Goal: Information Seeking & Learning: Learn about a topic

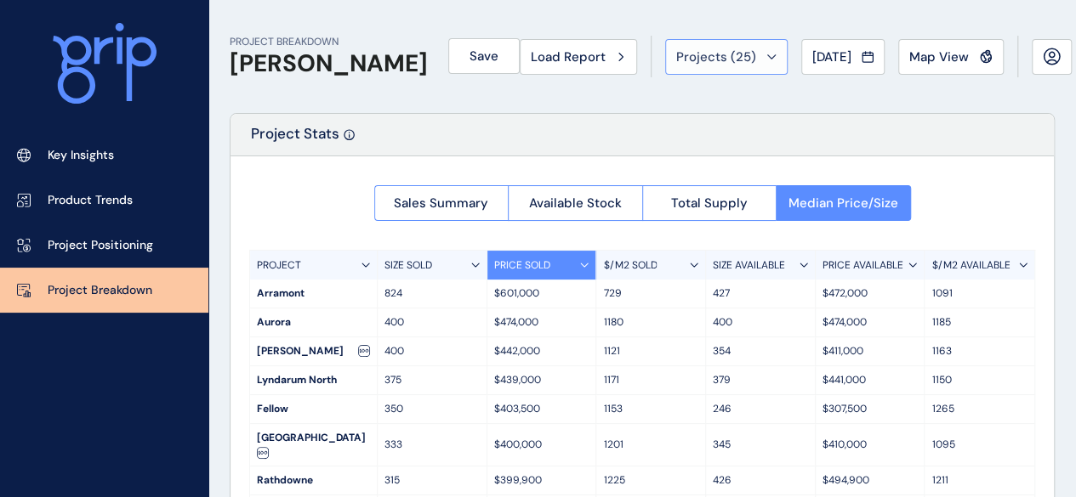
click at [685, 58] on span "Projects ( 25 )" at bounding box center [716, 56] width 80 height 17
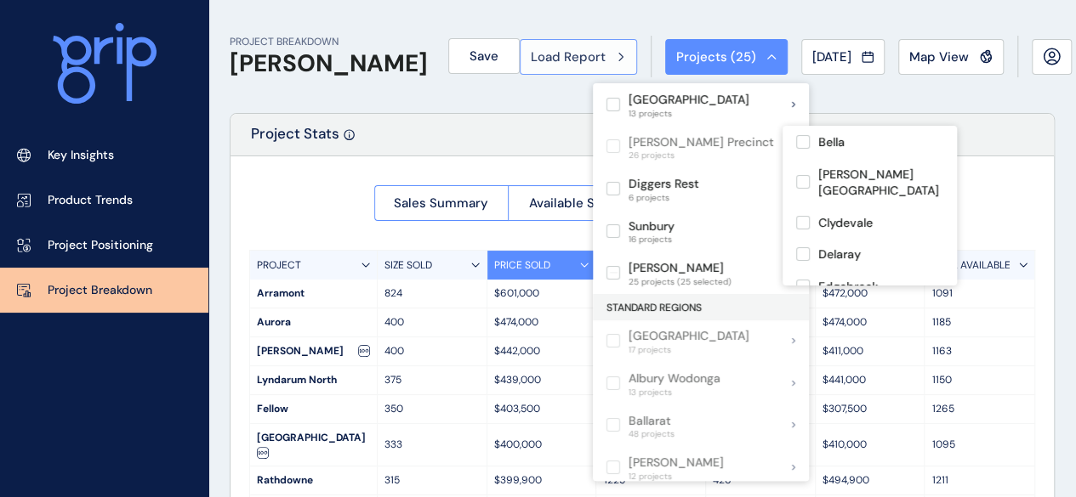
click at [566, 52] on span "Load Report" at bounding box center [568, 56] width 75 height 17
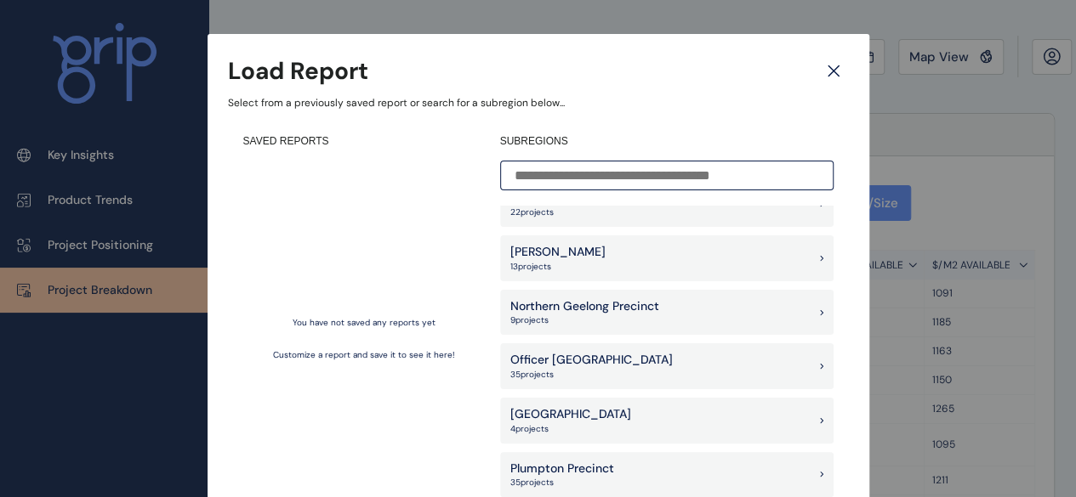
scroll to position [935, 0]
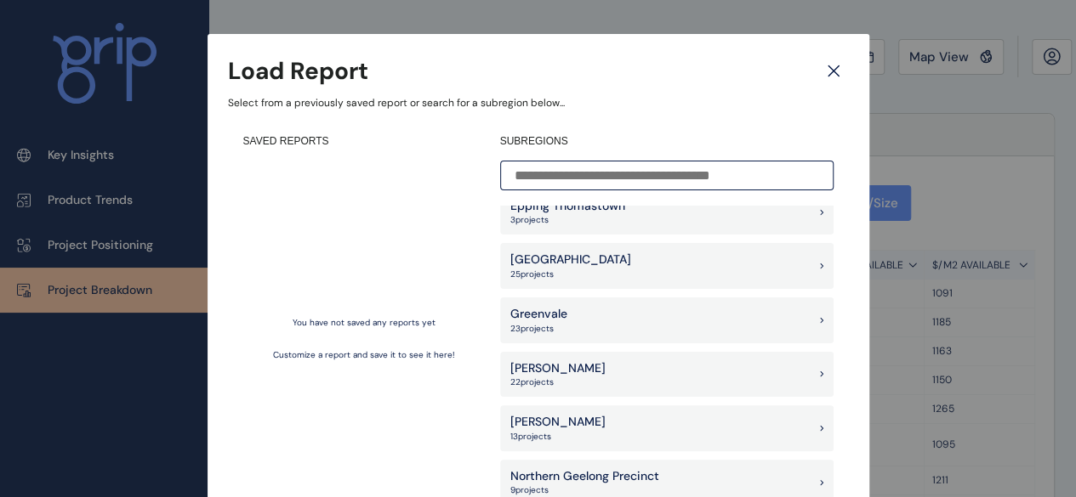
click at [554, 375] on p "[PERSON_NAME]" at bounding box center [557, 369] width 95 height 17
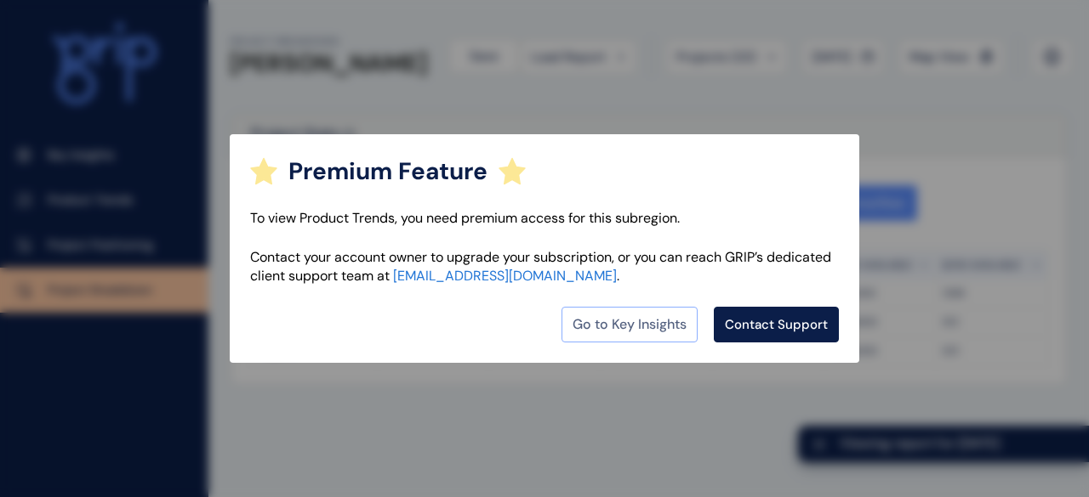
click at [631, 317] on link "Go to Key Insights" at bounding box center [629, 325] width 136 height 36
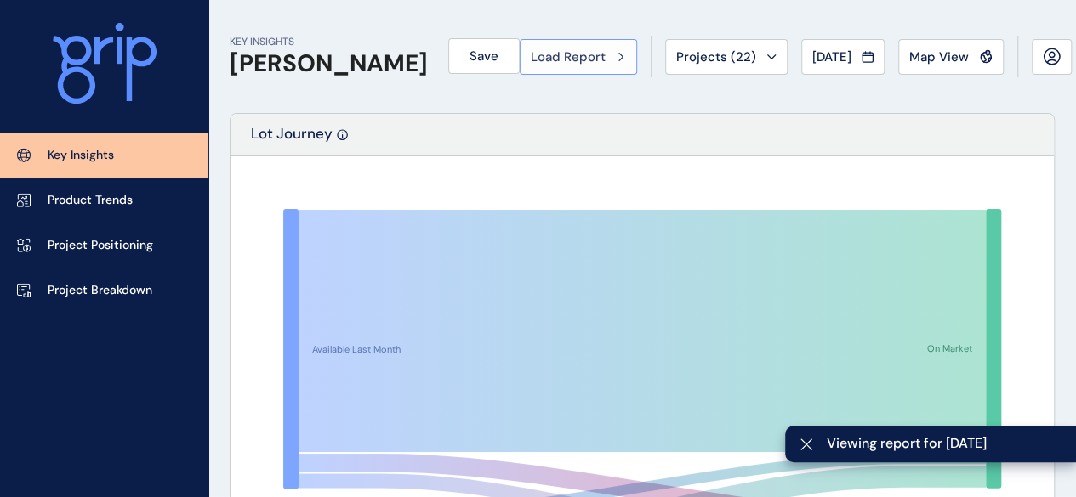
click at [563, 64] on span "Load Report" at bounding box center [568, 56] width 75 height 17
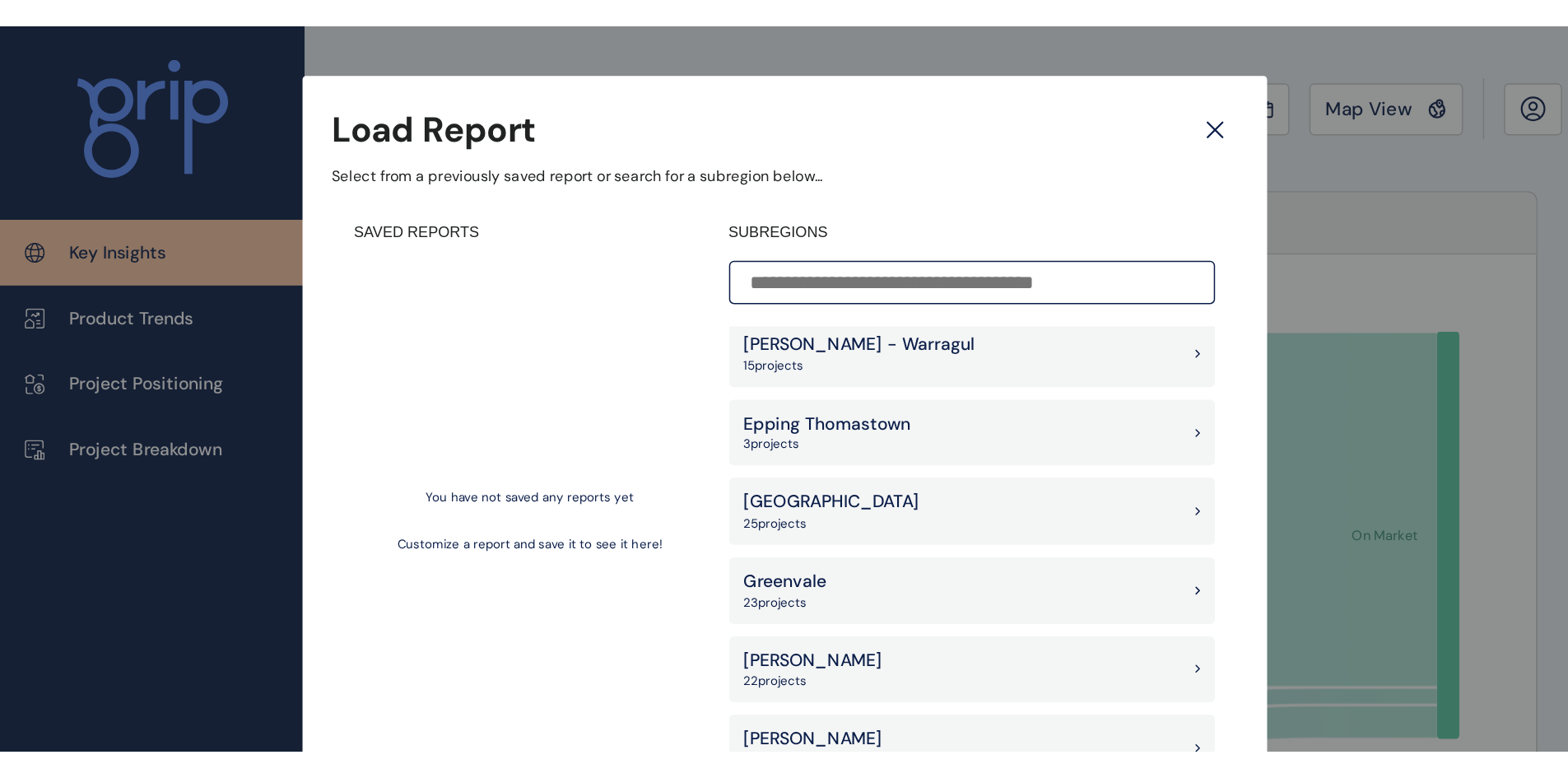
scroll to position [905, 0]
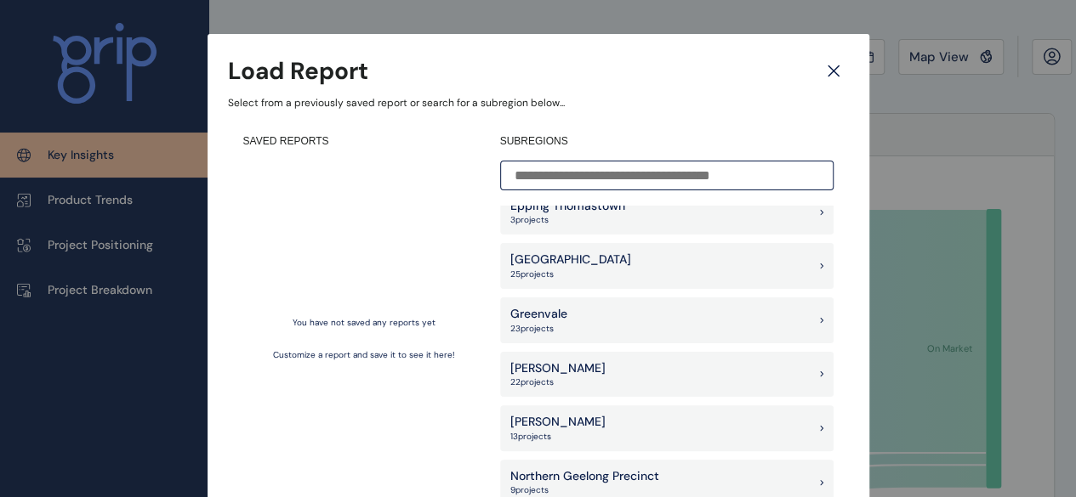
click at [527, 363] on p "[PERSON_NAME]" at bounding box center [557, 369] width 95 height 17
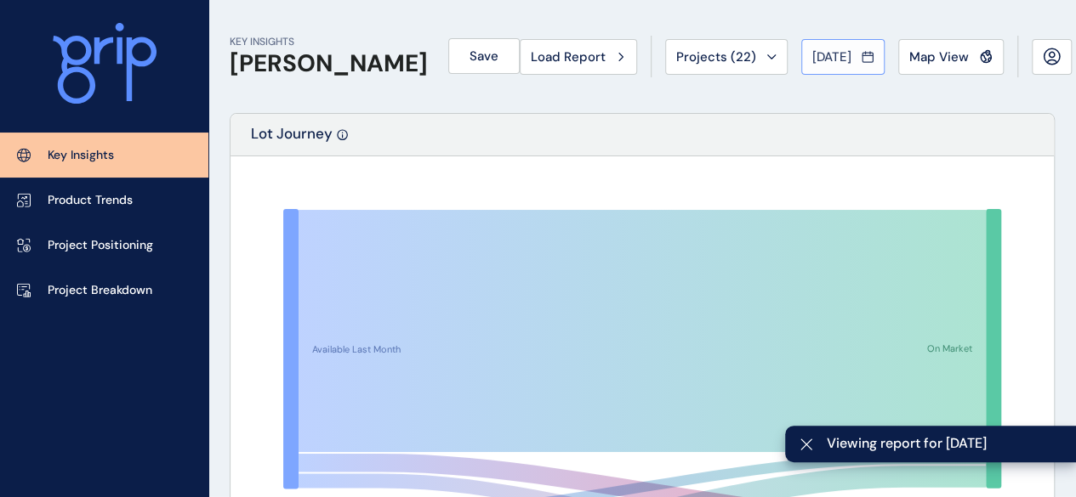
click at [812, 49] on span "[DATE]" at bounding box center [831, 56] width 39 height 17
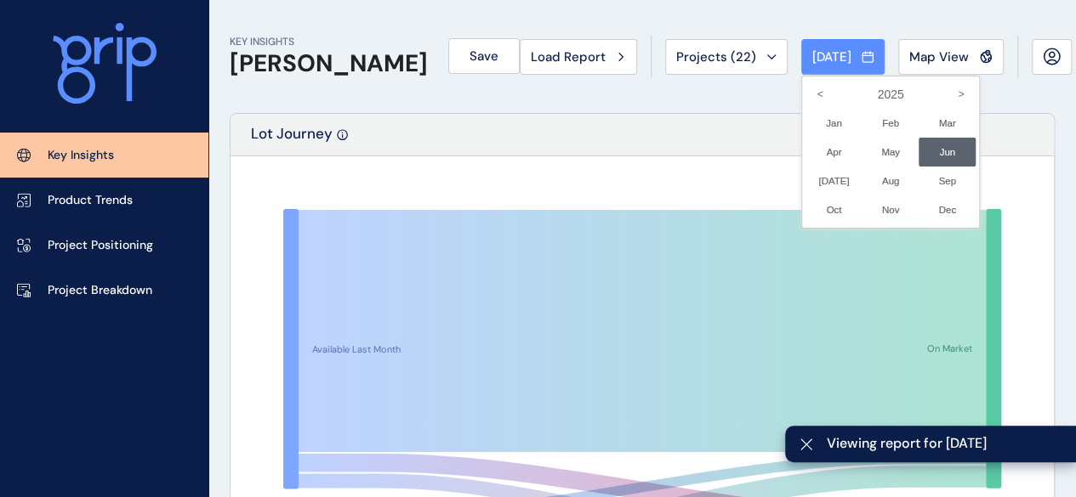
click at [544, 54] on div at bounding box center [538, 248] width 1076 height 497
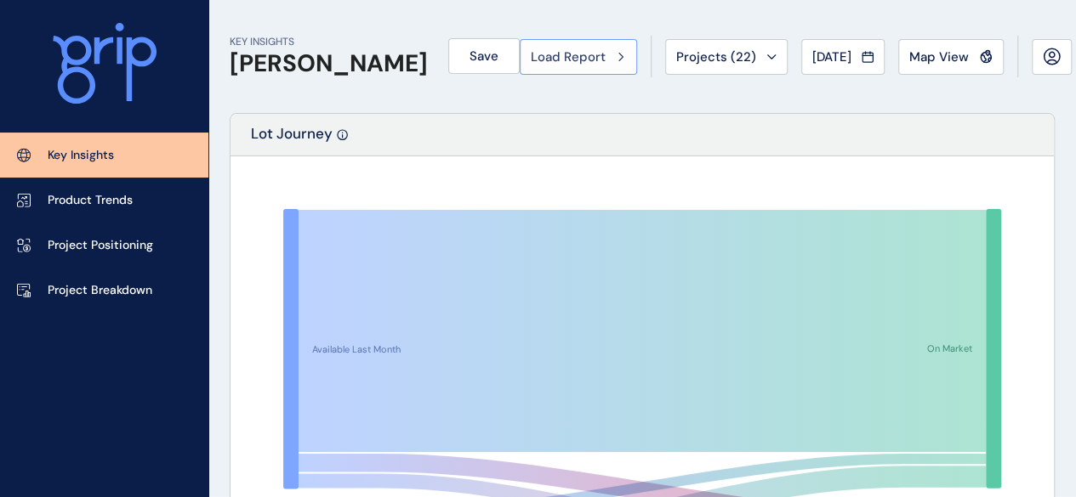
click at [561, 60] on span "Load Report" at bounding box center [568, 56] width 75 height 17
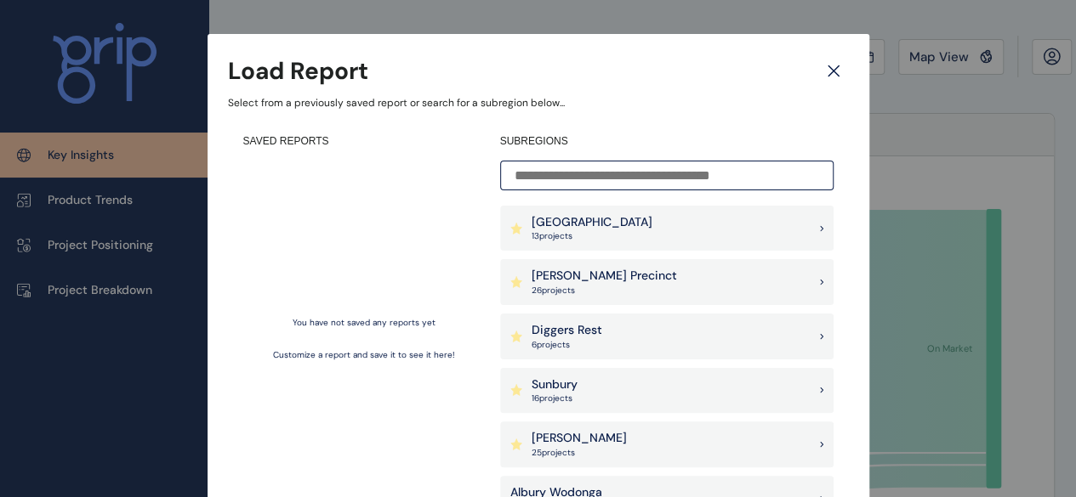
click at [578, 228] on p "[GEOGRAPHIC_DATA]" at bounding box center [592, 222] width 121 height 17
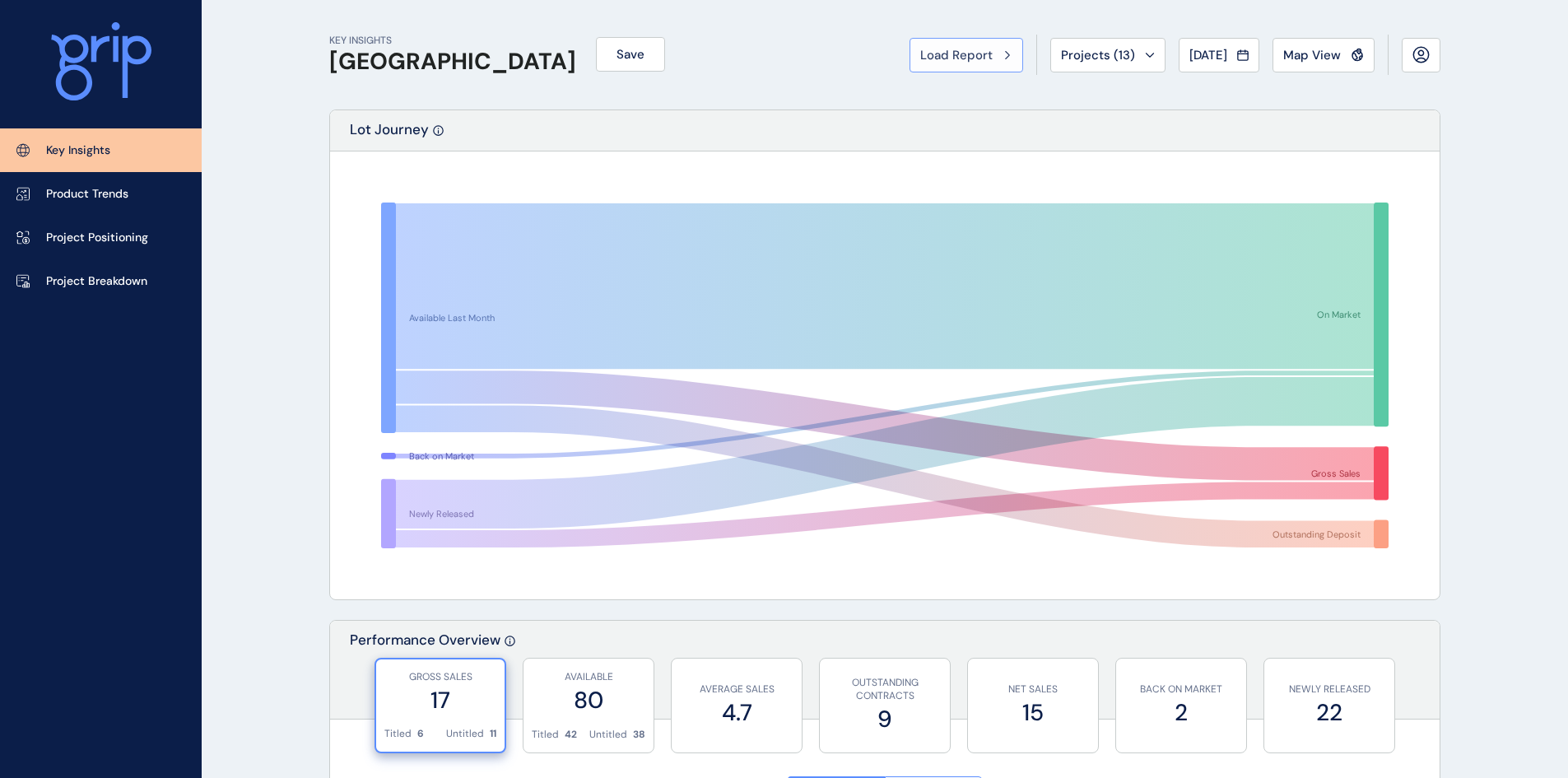
click at [965, 53] on span "Load Report" at bounding box center [956, 54] width 73 height 16
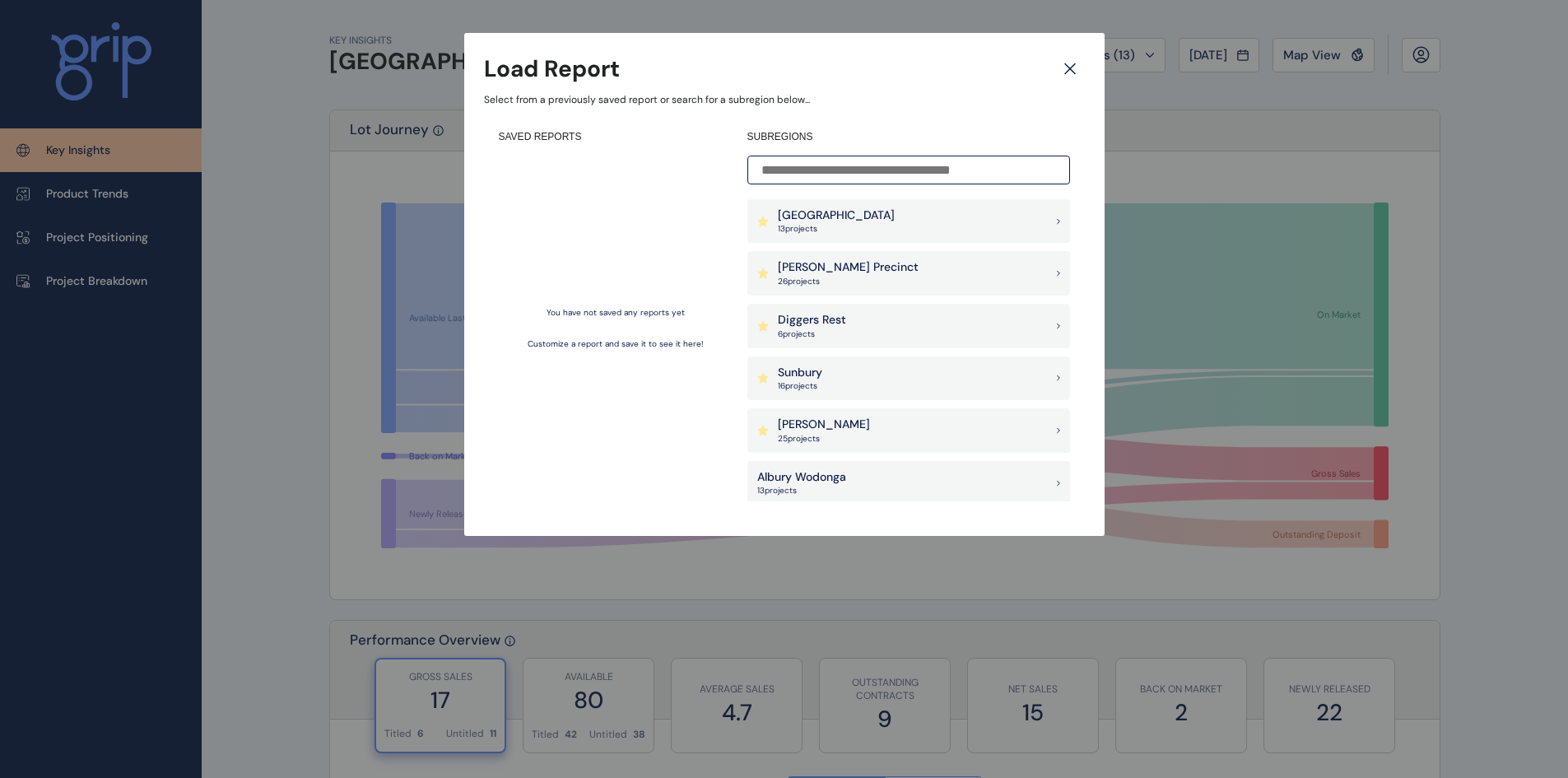
click at [1040, 63] on icon at bounding box center [1070, 69] width 30 height 29
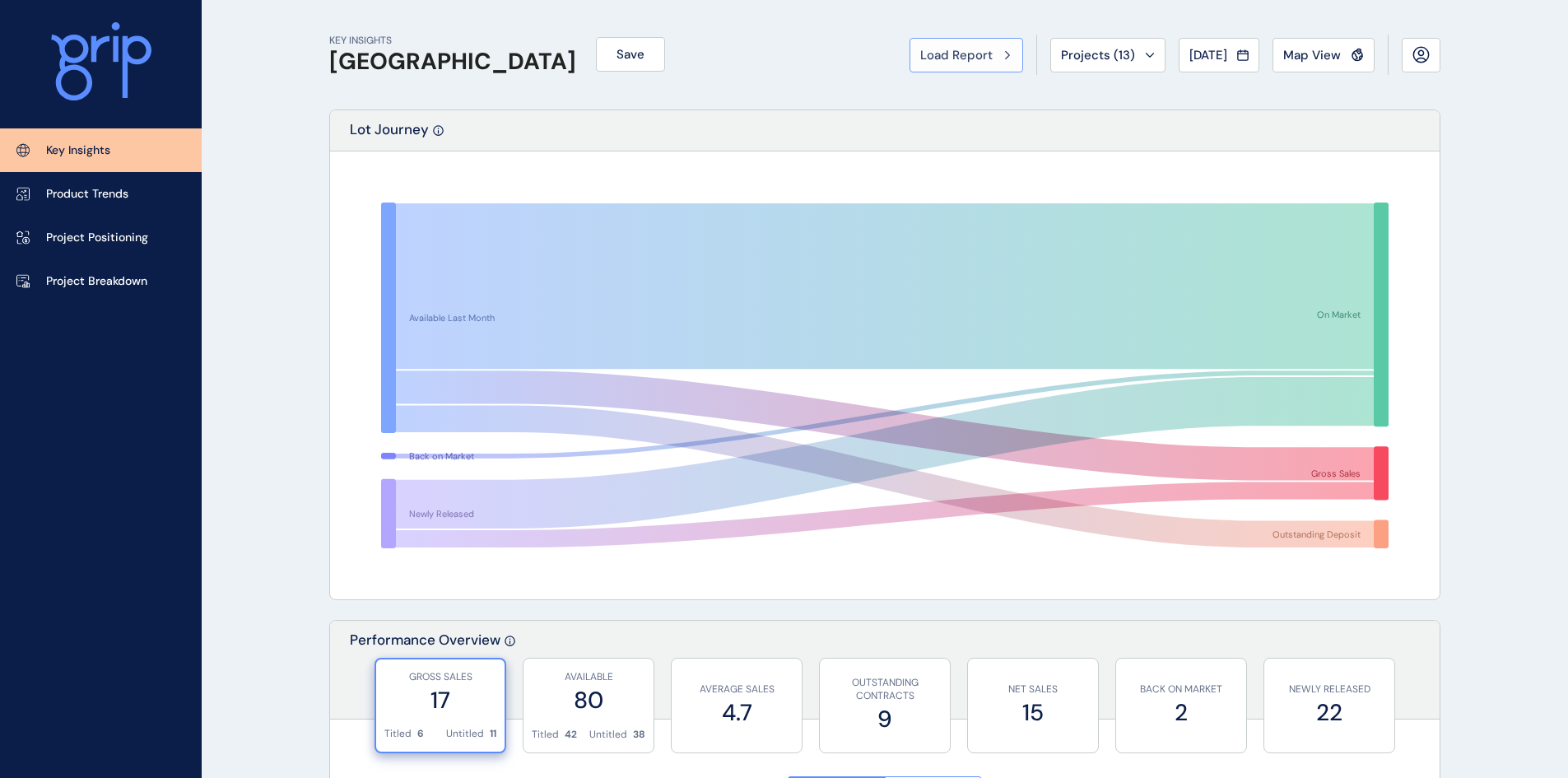
click at [971, 57] on span "Load Report" at bounding box center [956, 54] width 73 height 16
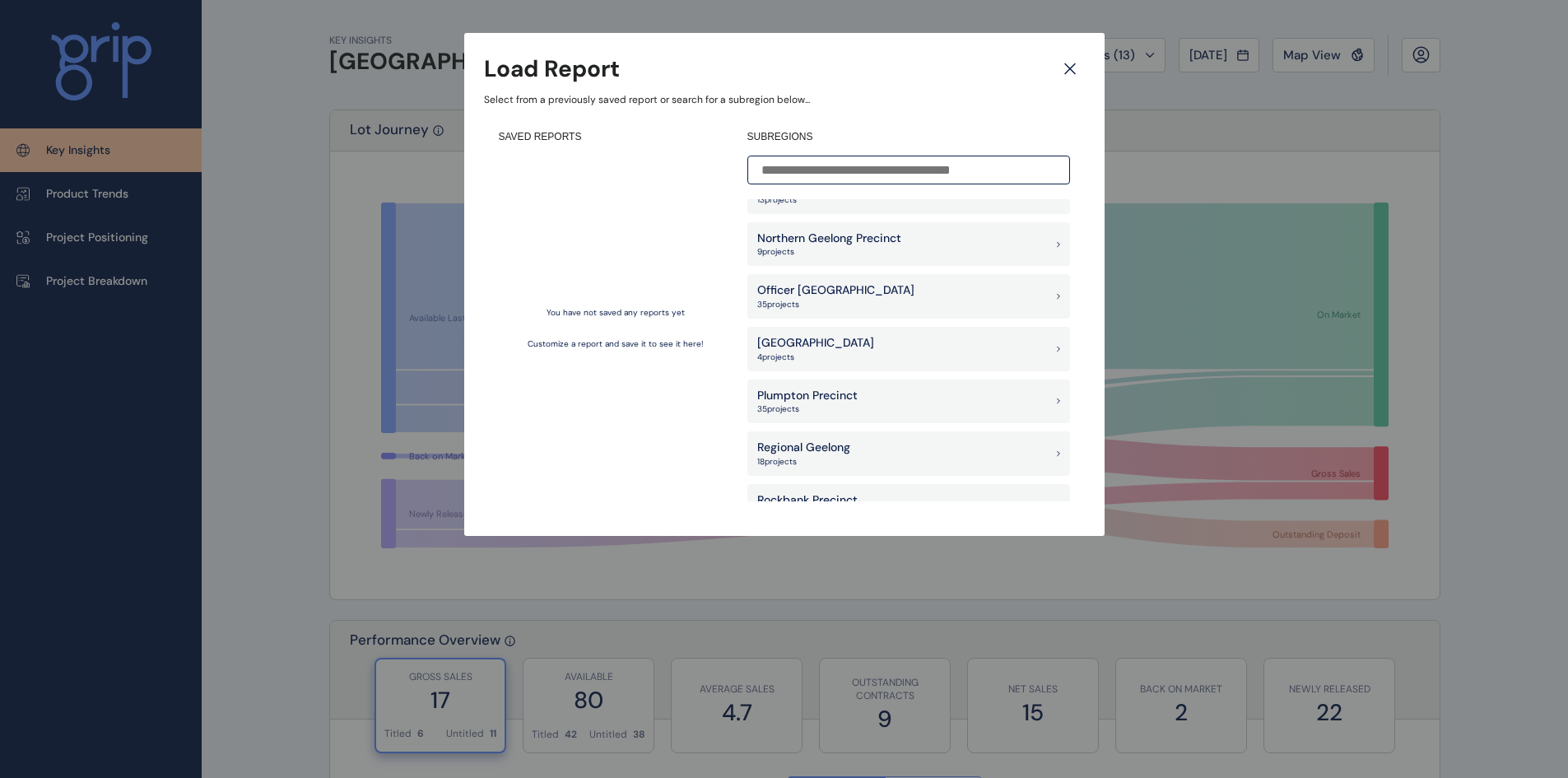
scroll to position [1152, 0]
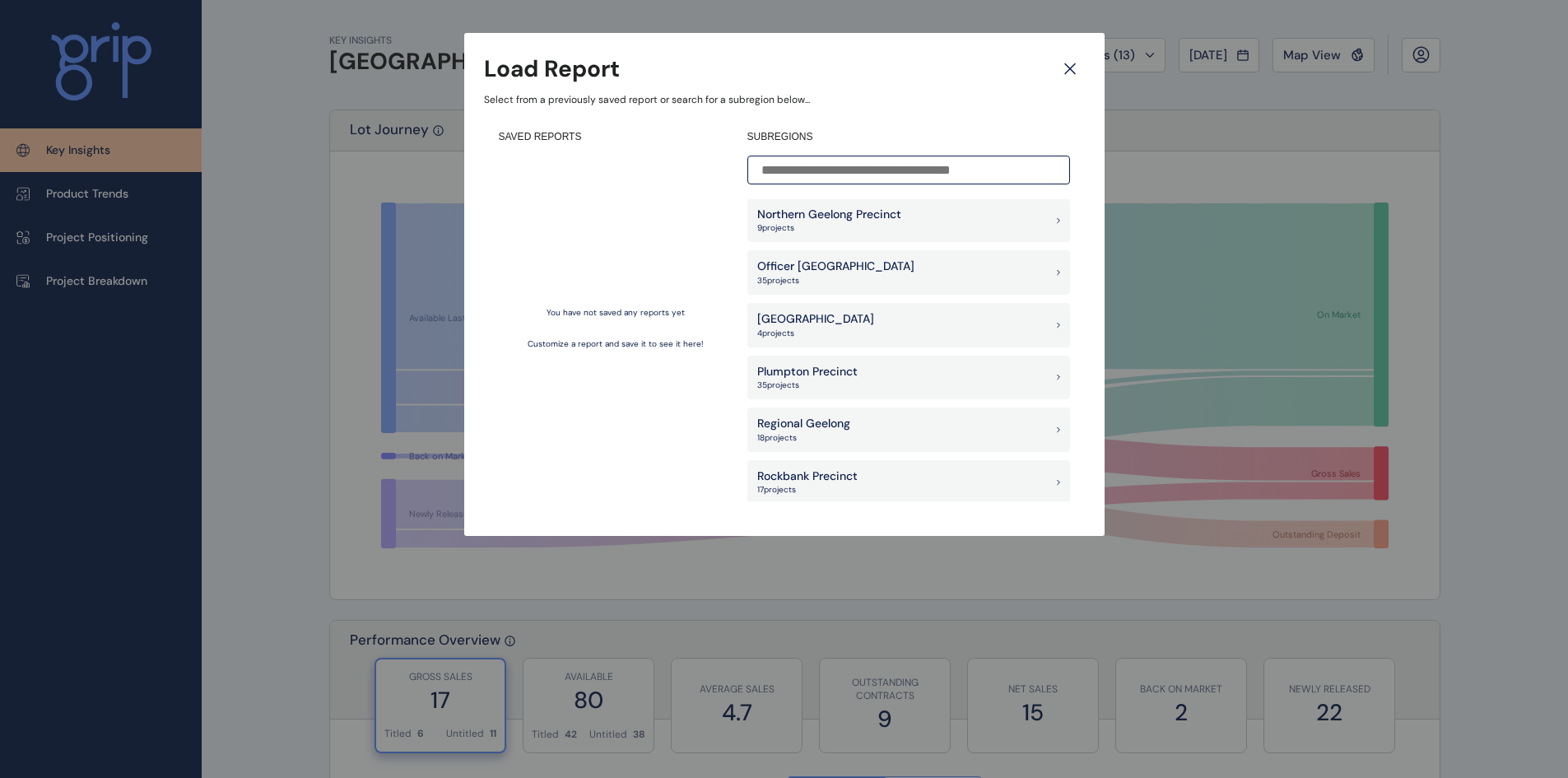
click at [835, 373] on p "Plumpton Precinct" at bounding box center [807, 372] width 101 height 16
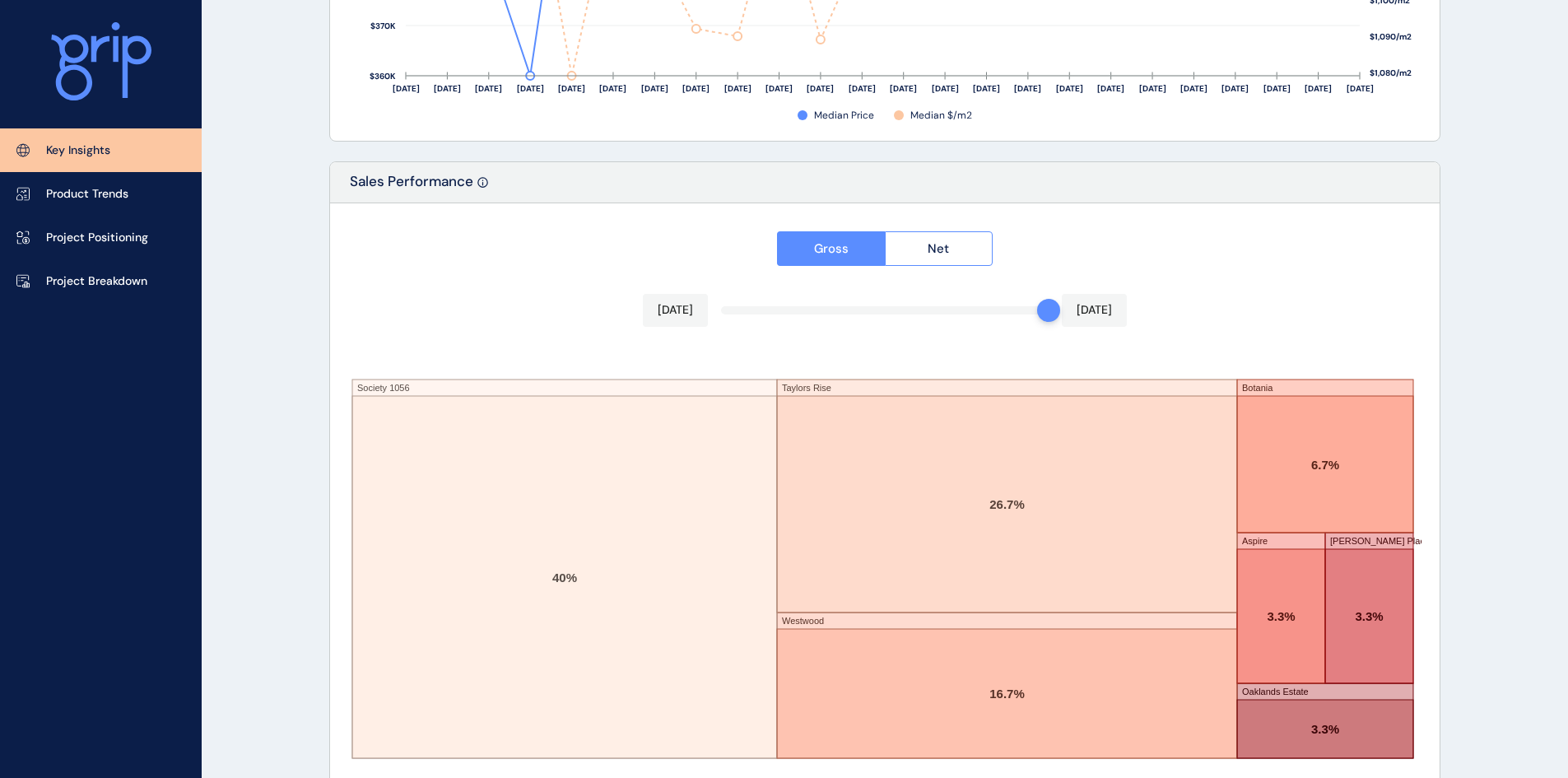
scroll to position [2687, 0]
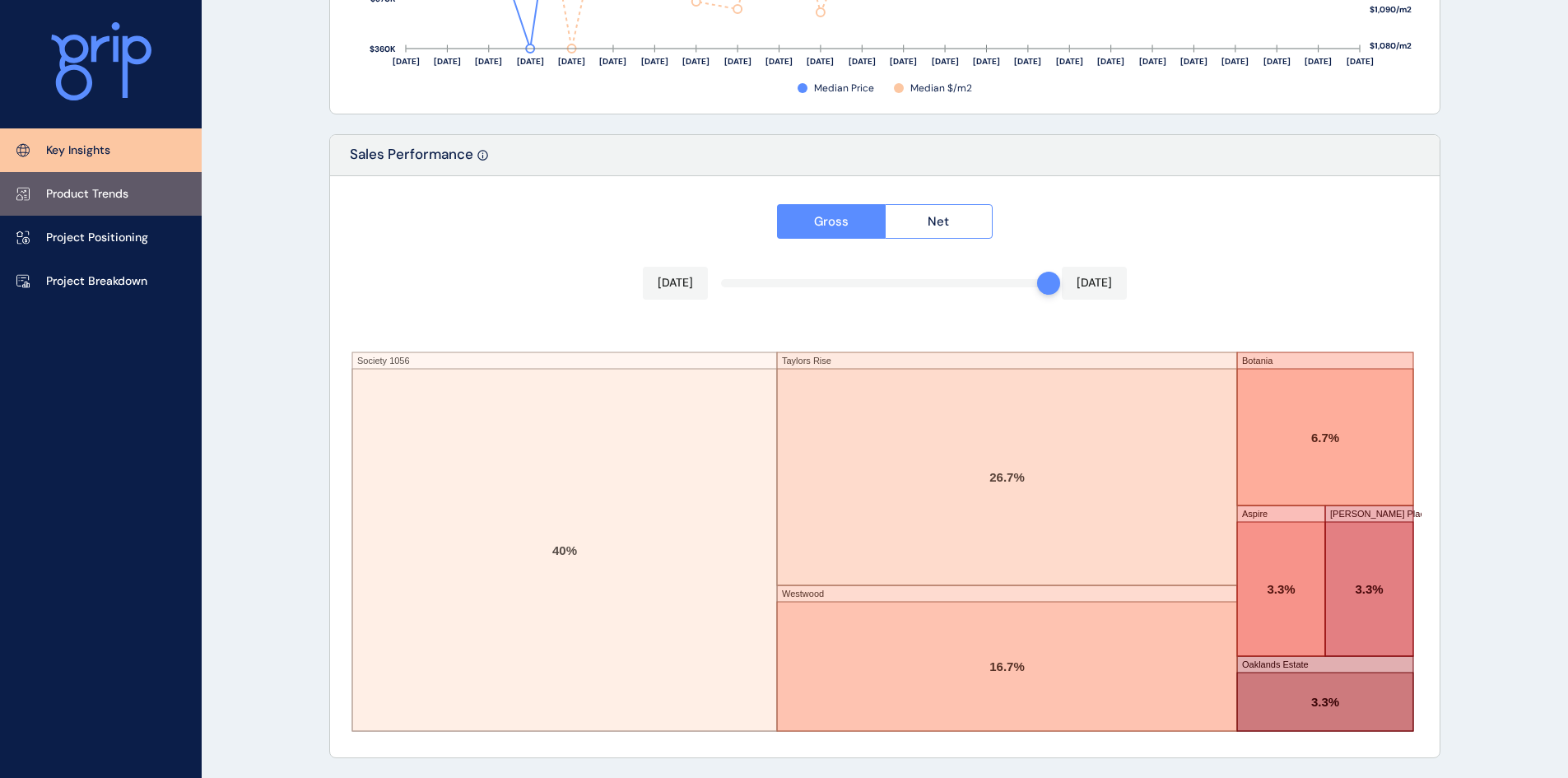
click at [121, 194] on p "Product Trends" at bounding box center [87, 194] width 82 height 16
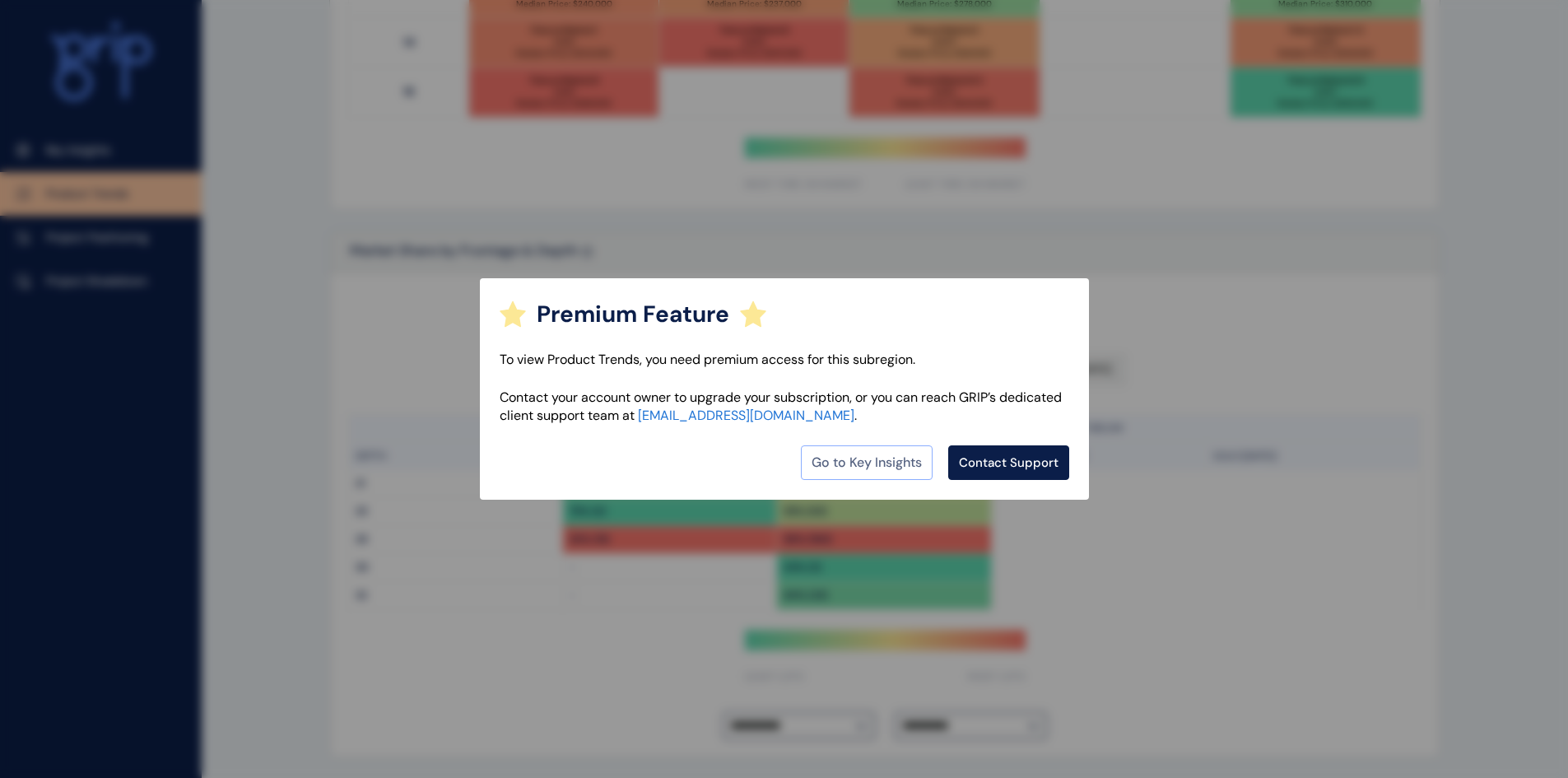
click at [878, 460] on link "Go to Key Insights" at bounding box center [866, 463] width 132 height 35
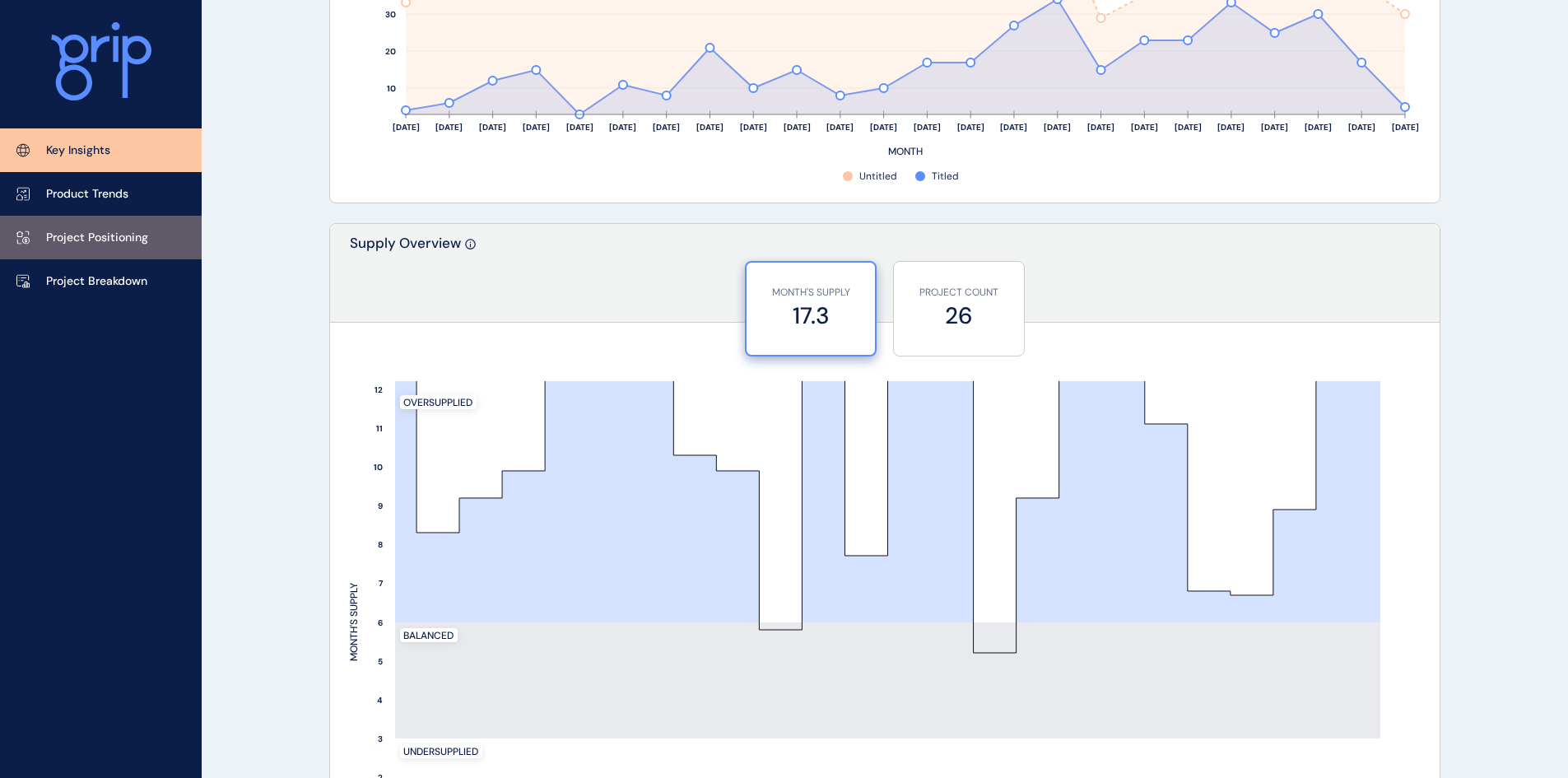
click at [158, 229] on link "Project Positioning" at bounding box center [101, 237] width 201 height 44
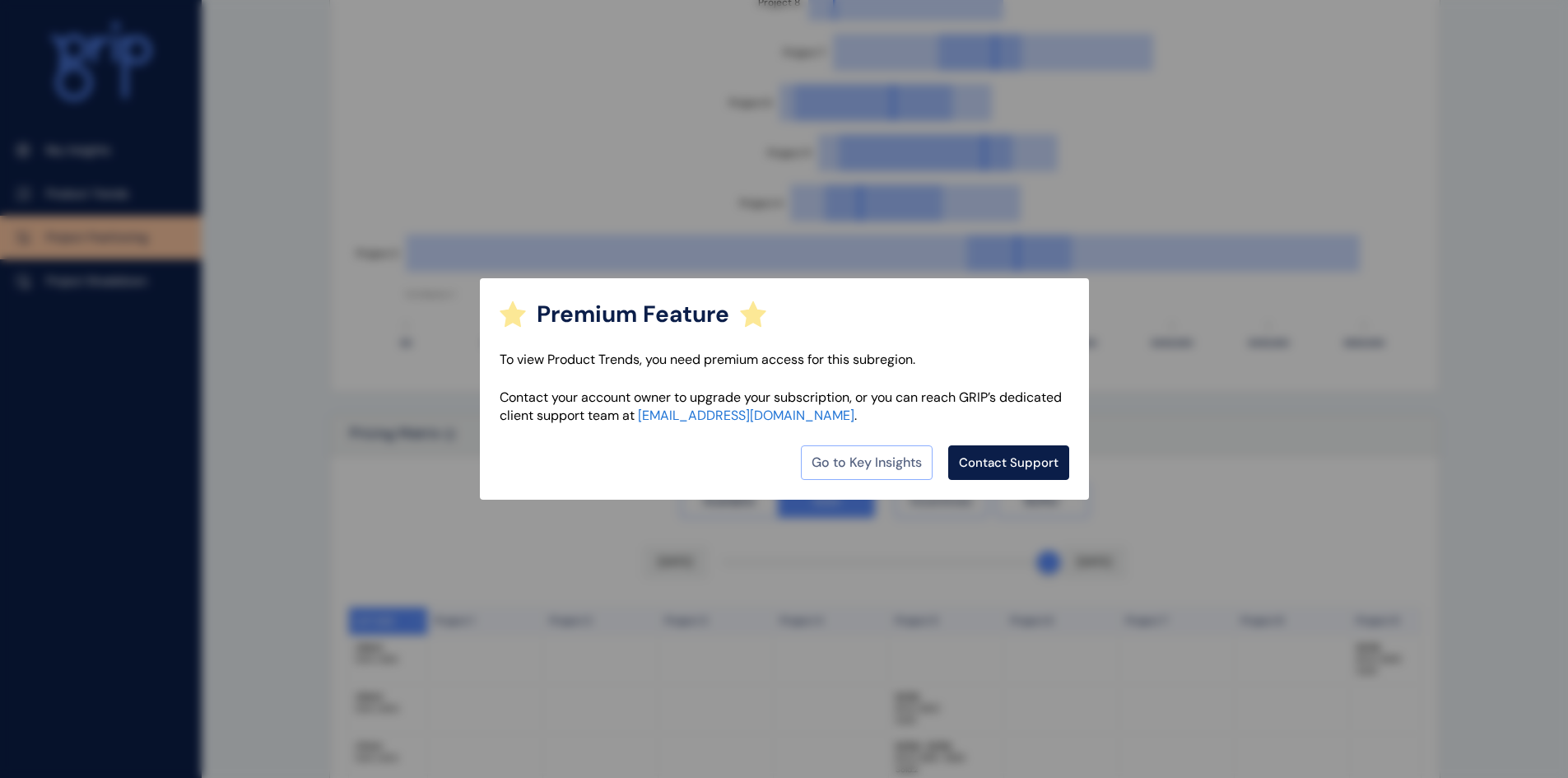
click at [894, 462] on link "Go to Key Insights" at bounding box center [866, 463] width 132 height 35
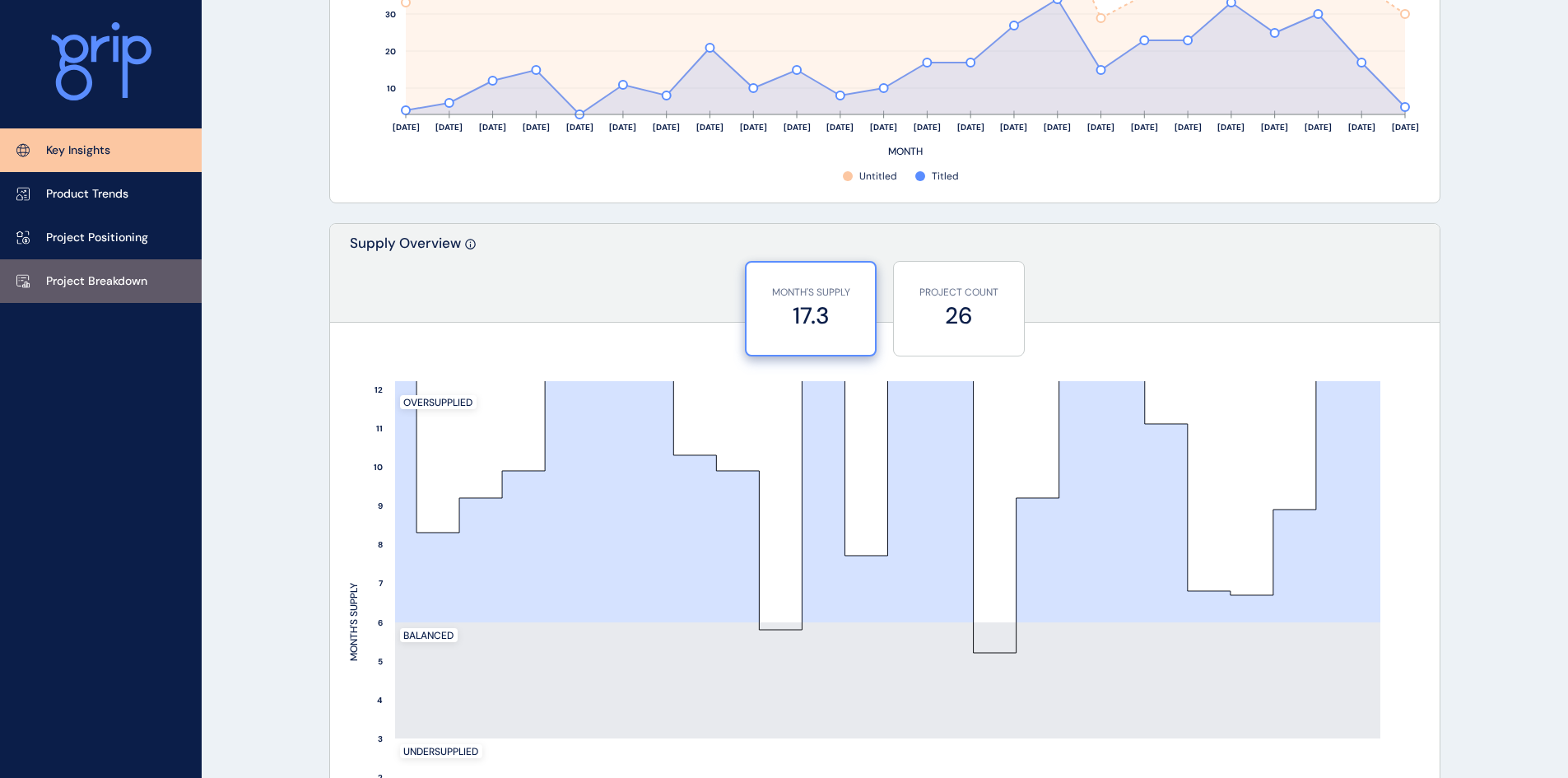
click at [141, 280] on p "Project Breakdown" at bounding box center [97, 281] width 102 height 16
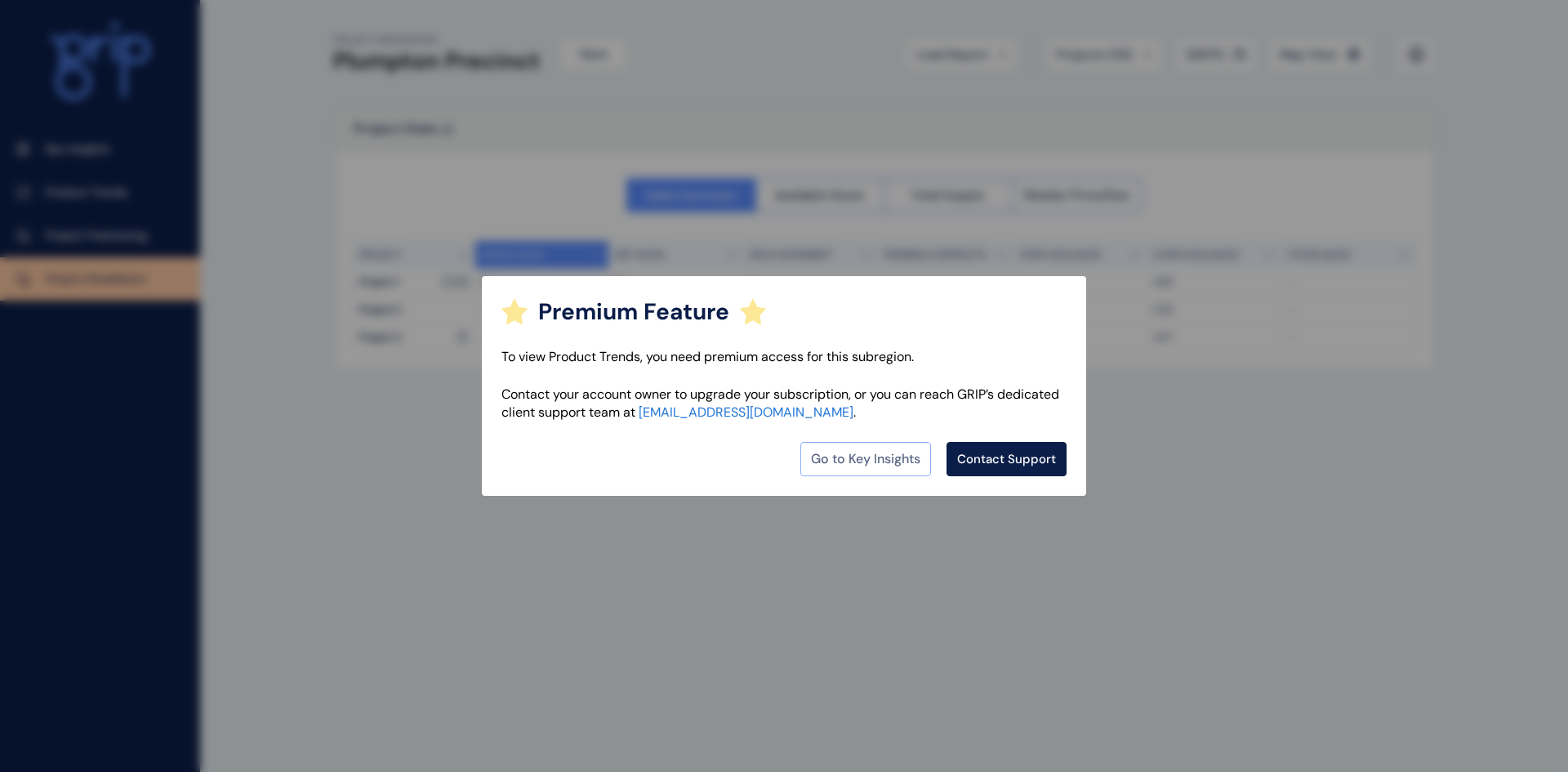
click at [902, 459] on link "Go to Key Insights" at bounding box center [865, 459] width 131 height 35
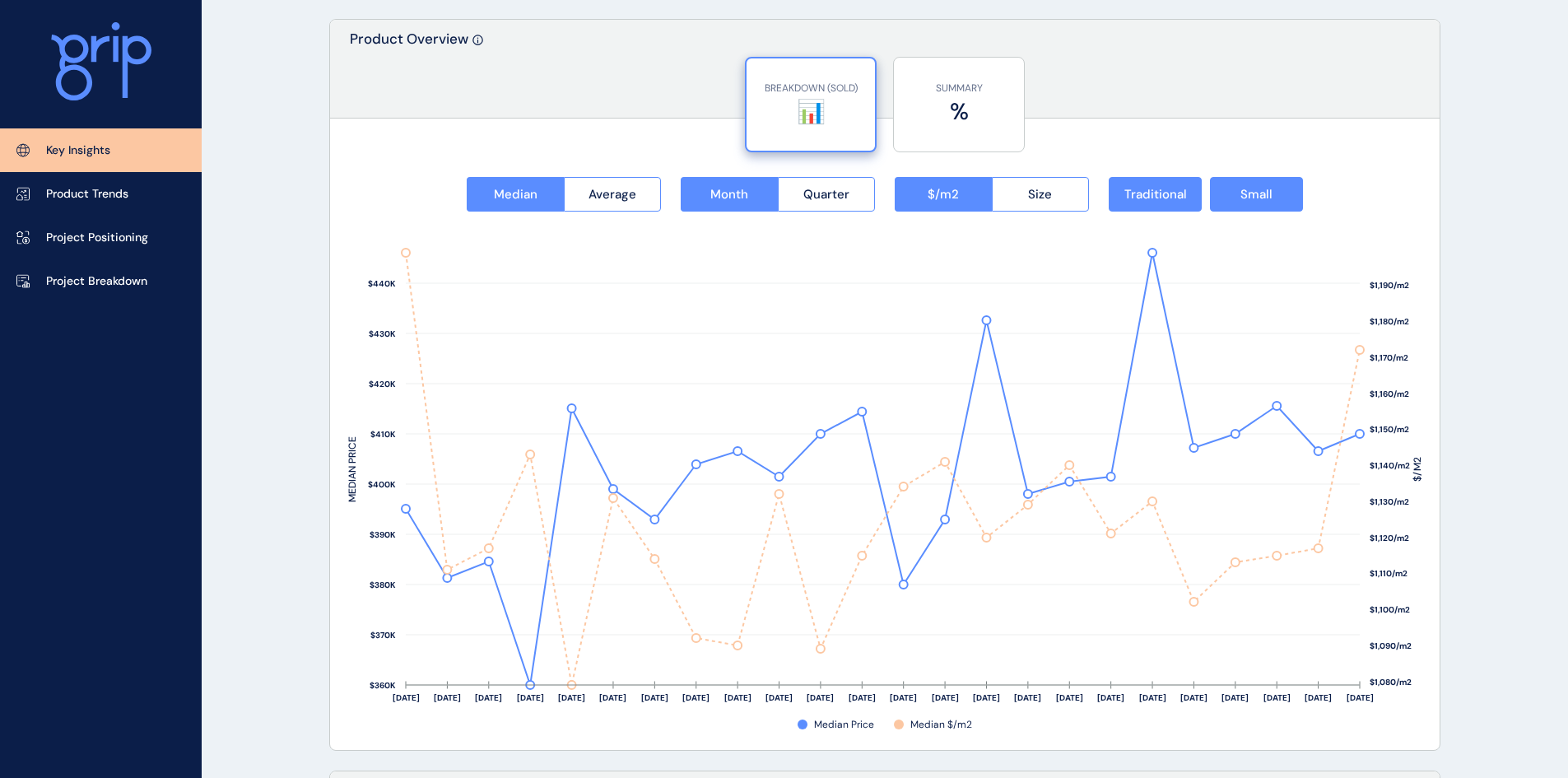
scroll to position [2057, 0]
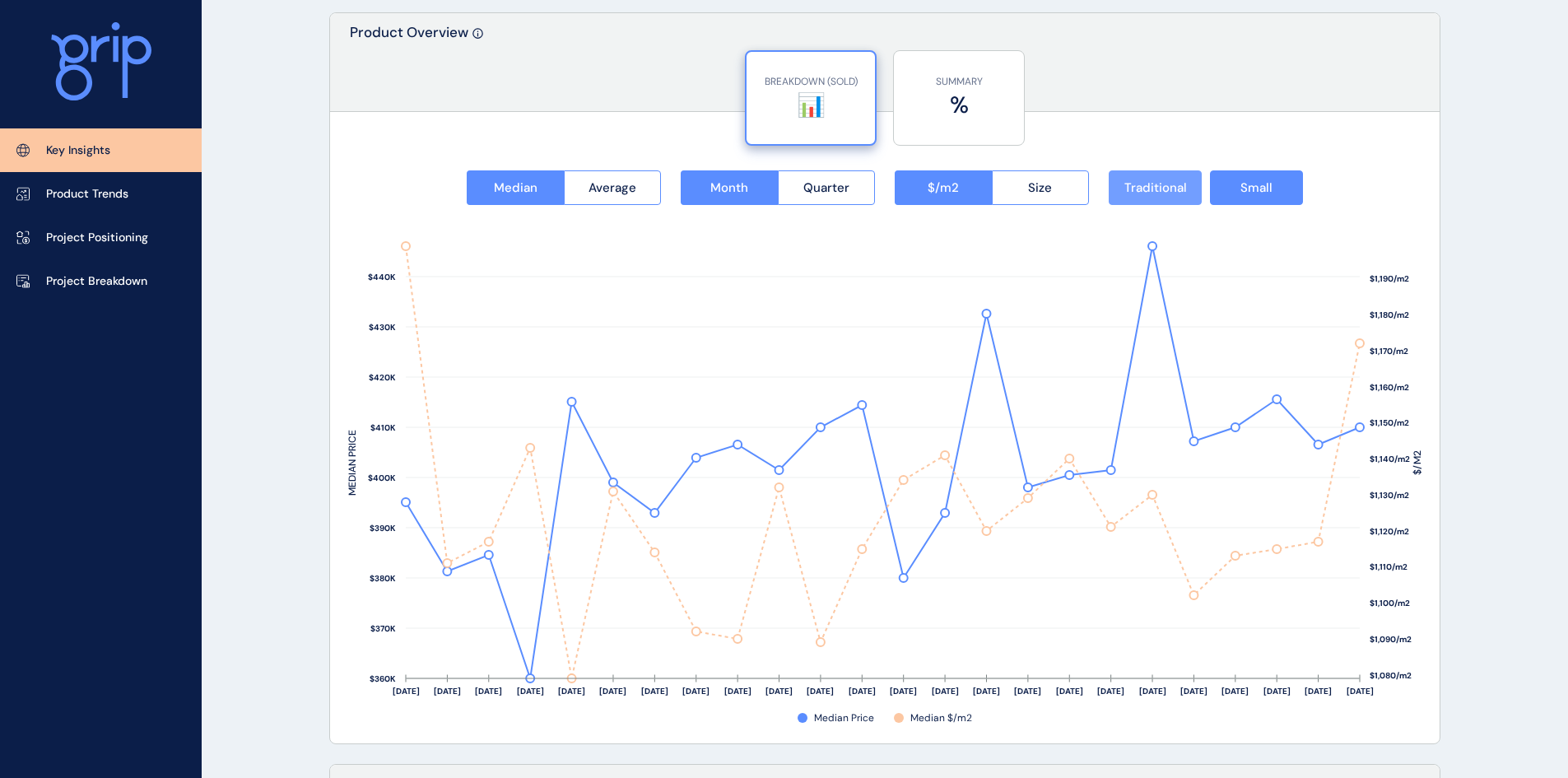
click at [1154, 183] on span "Traditional" at bounding box center [1156, 187] width 63 height 16
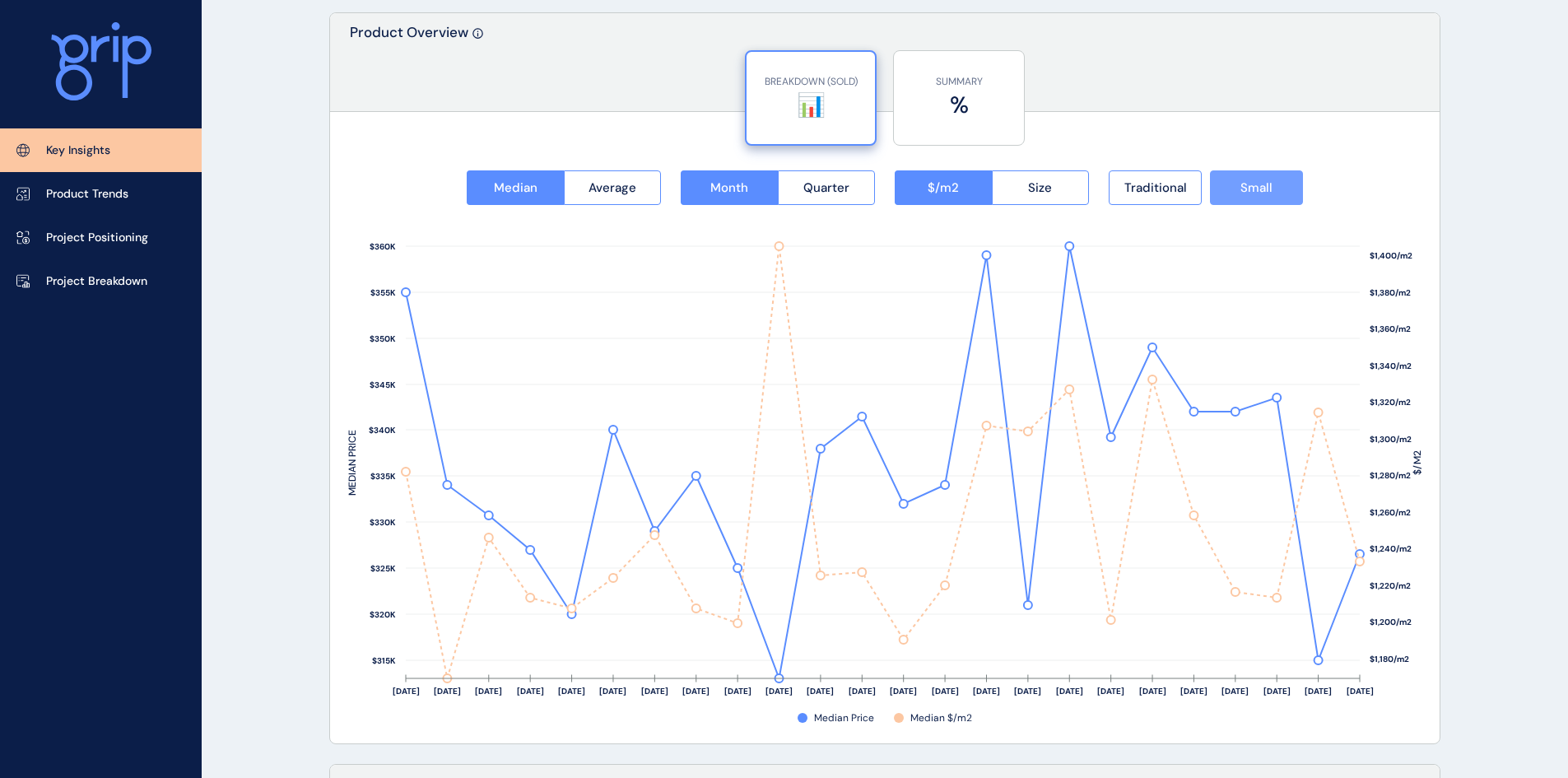
click at [1268, 184] on span "Small" at bounding box center [1256, 187] width 32 height 16
click at [1026, 179] on button "Size" at bounding box center [1040, 188] width 98 height 35
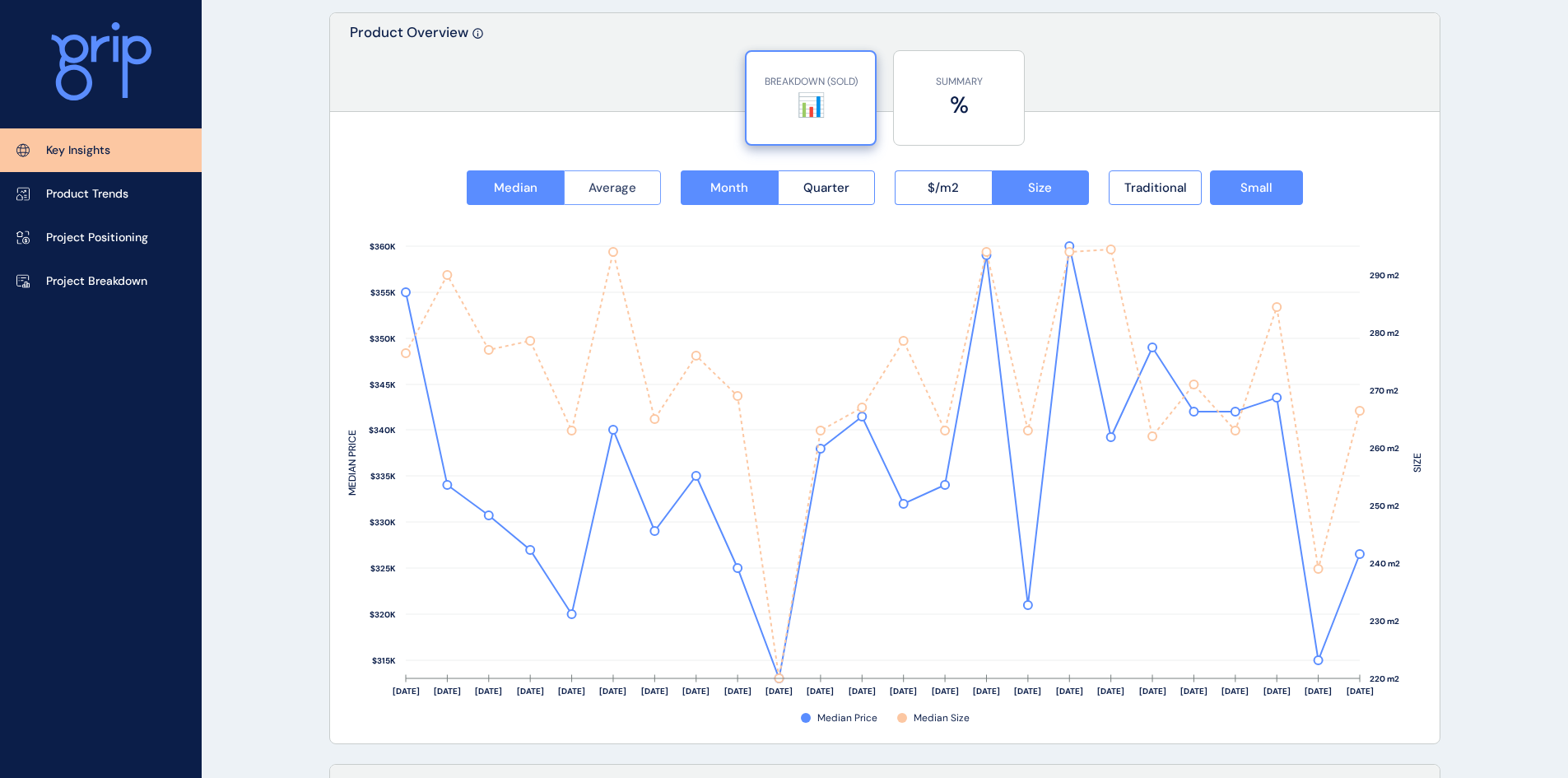
click at [598, 183] on span "Average" at bounding box center [612, 187] width 47 height 16
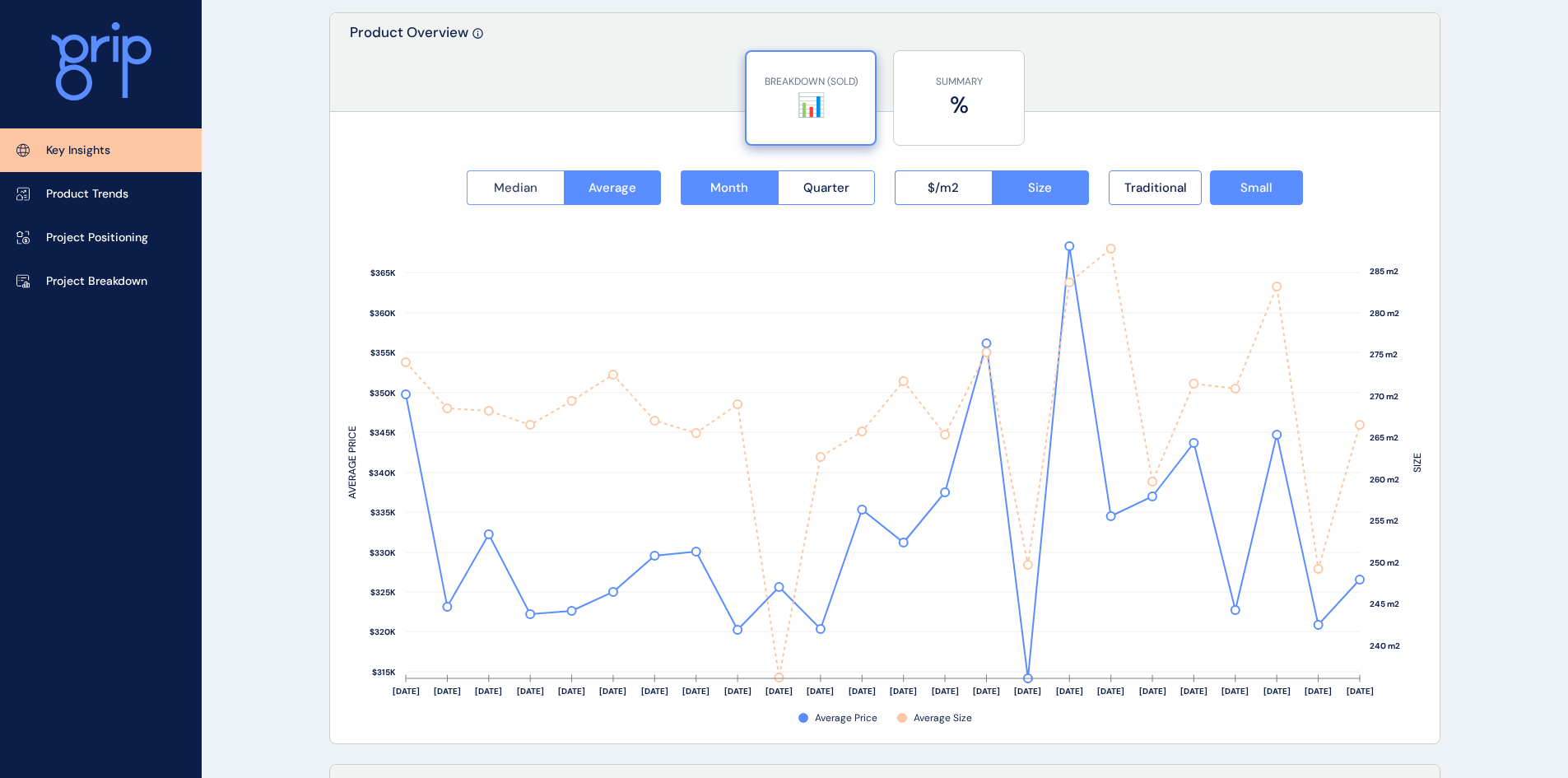
click at [525, 189] on span "Median" at bounding box center [515, 187] width 44 height 16
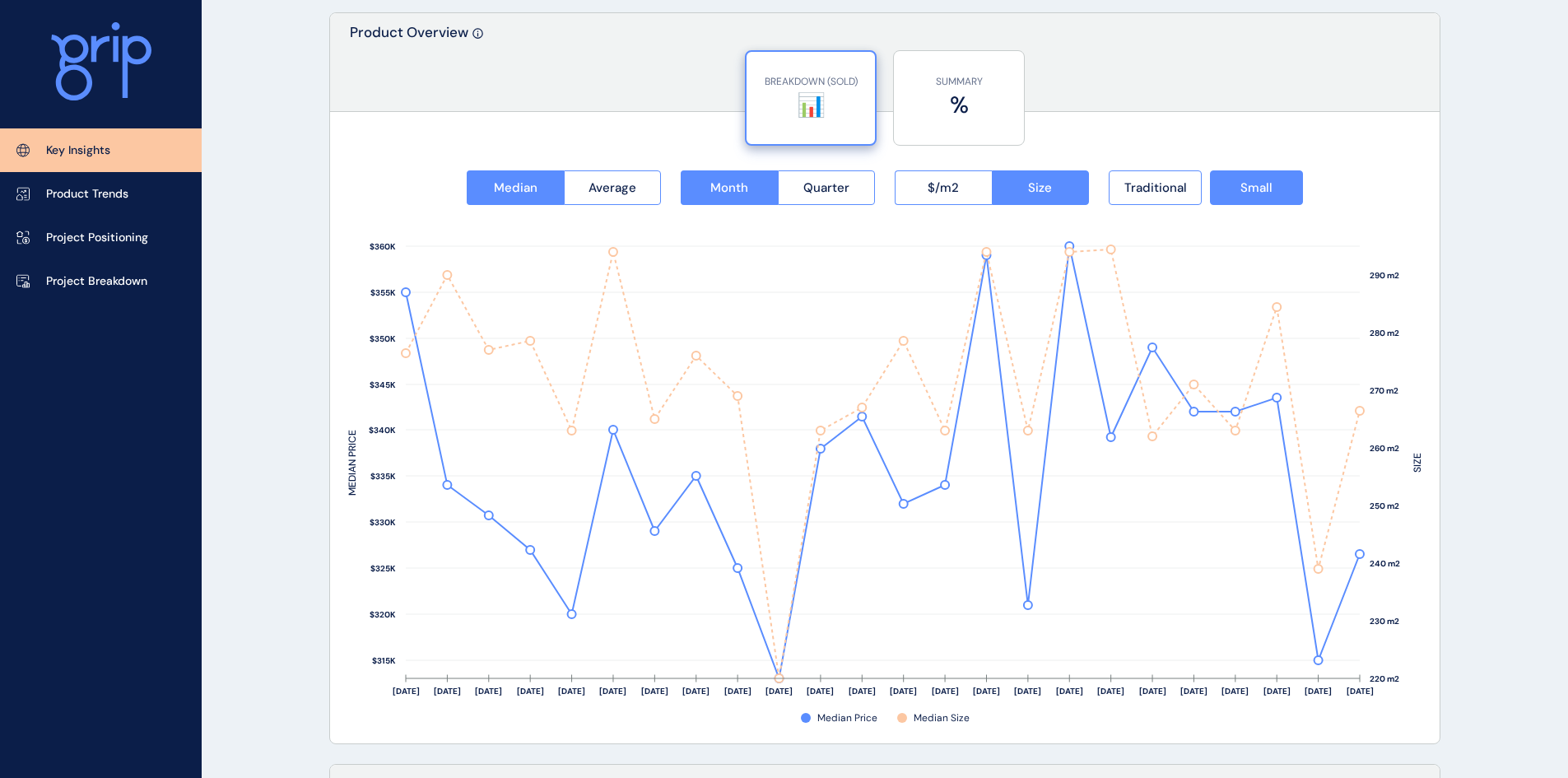
click at [1361, 410] on rect at bounding box center [885, 458] width 1073 height 506
click at [635, 186] on span "Average" at bounding box center [612, 187] width 47 height 16
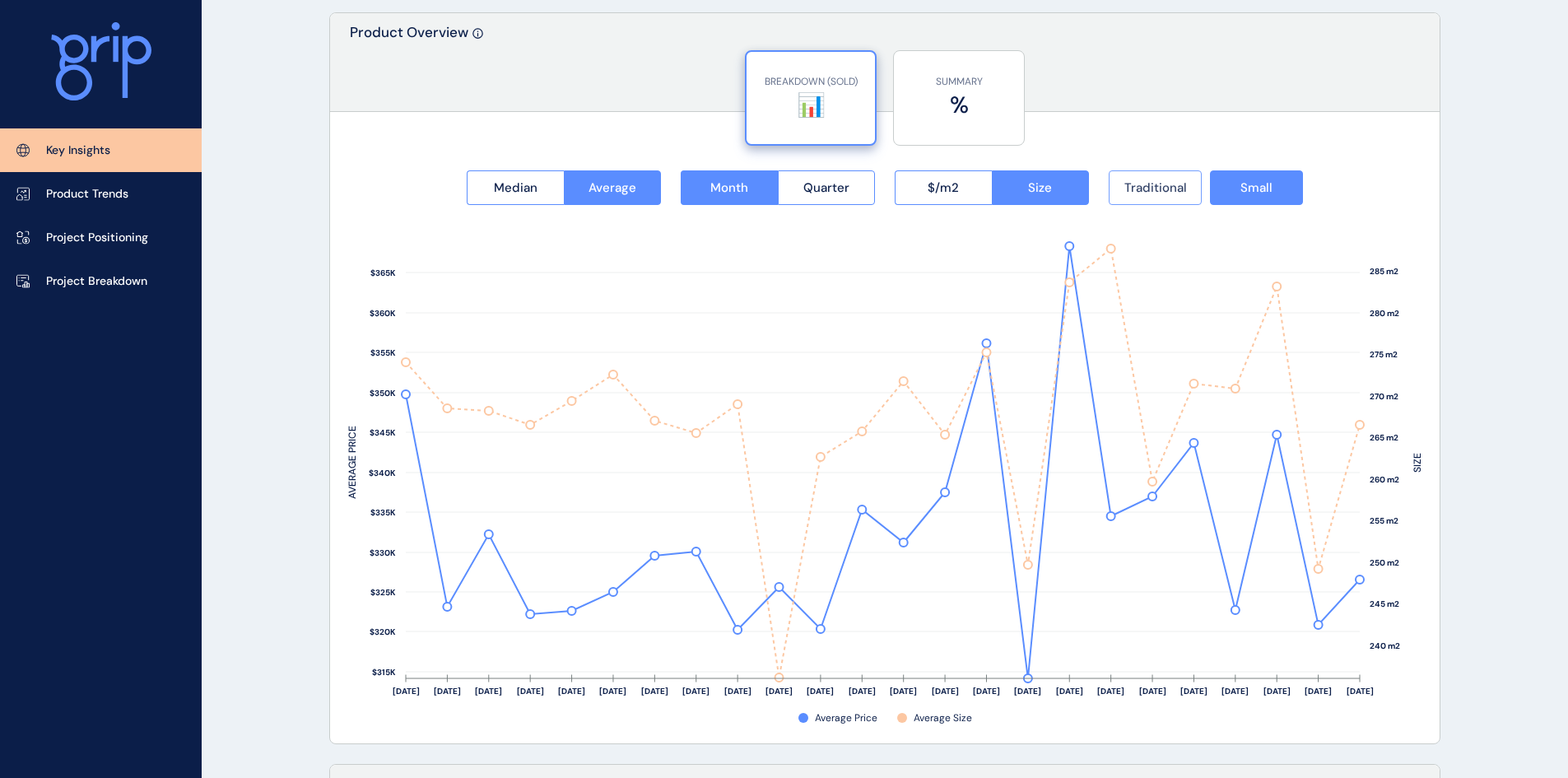
click at [1160, 188] on span "Traditional" at bounding box center [1156, 187] width 63 height 16
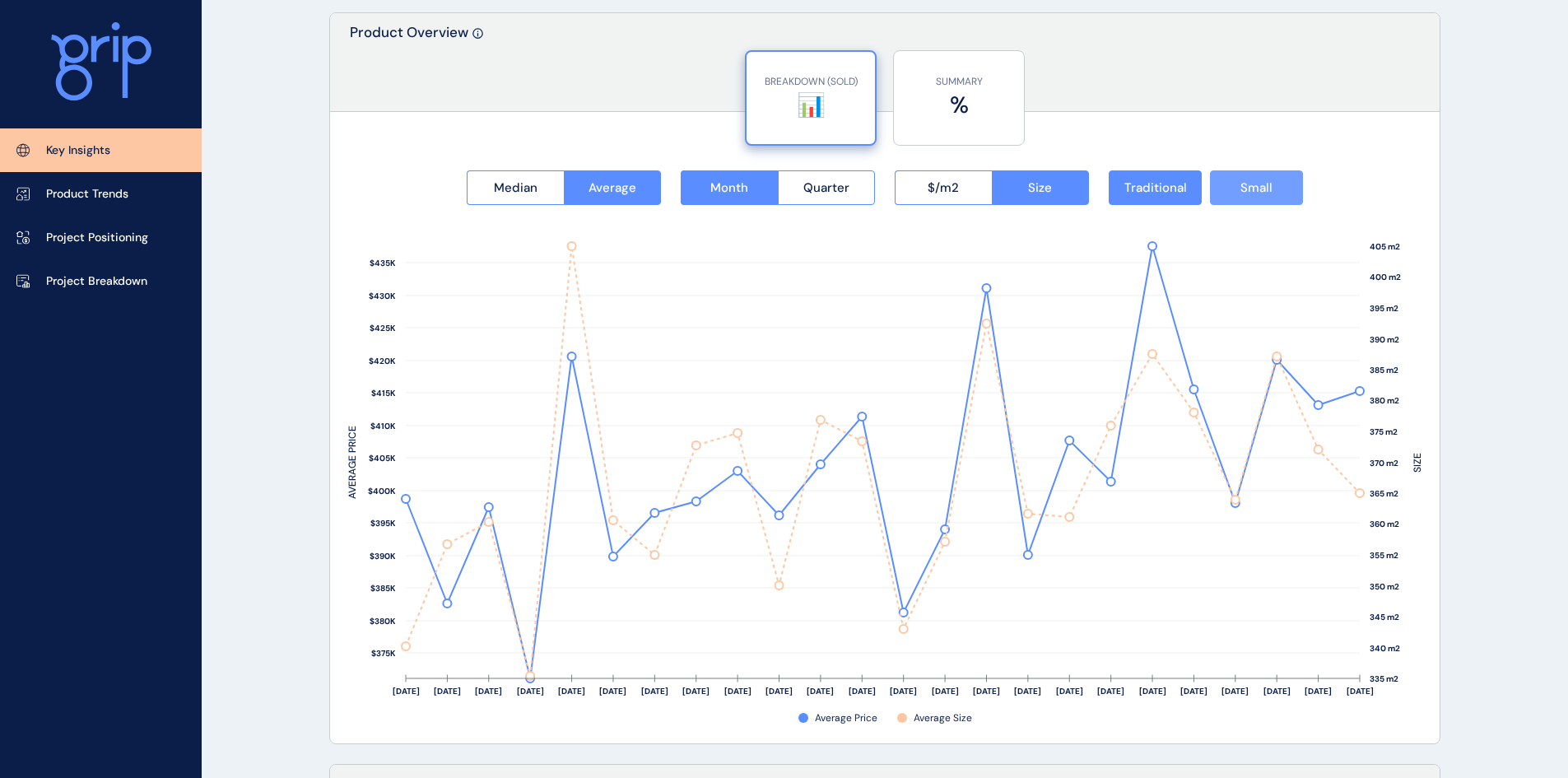
click at [1278, 195] on button "Small" at bounding box center [1256, 188] width 93 height 35
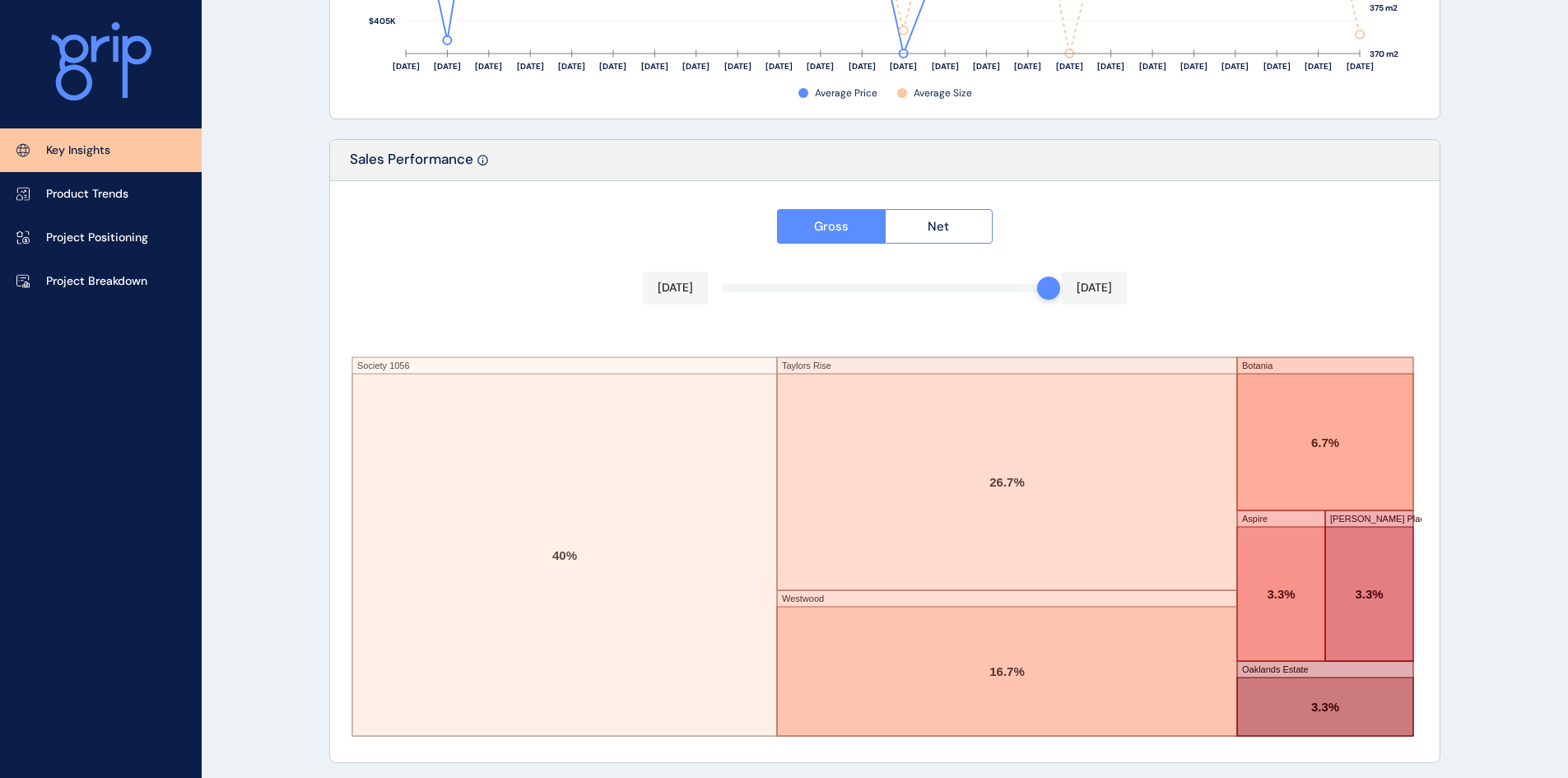
scroll to position [2687, 0]
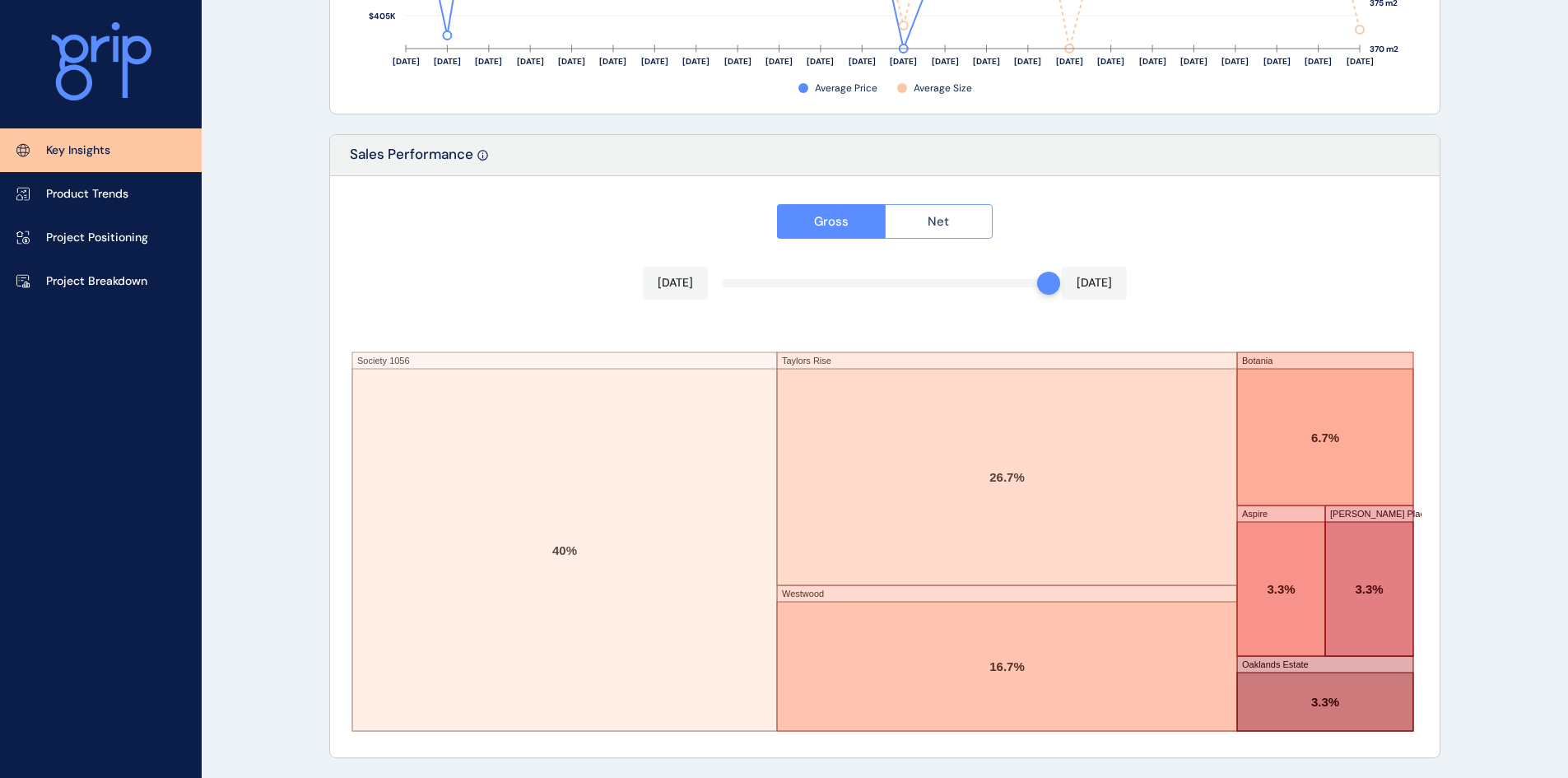
click at [930, 218] on span "Net" at bounding box center [938, 221] width 21 height 16
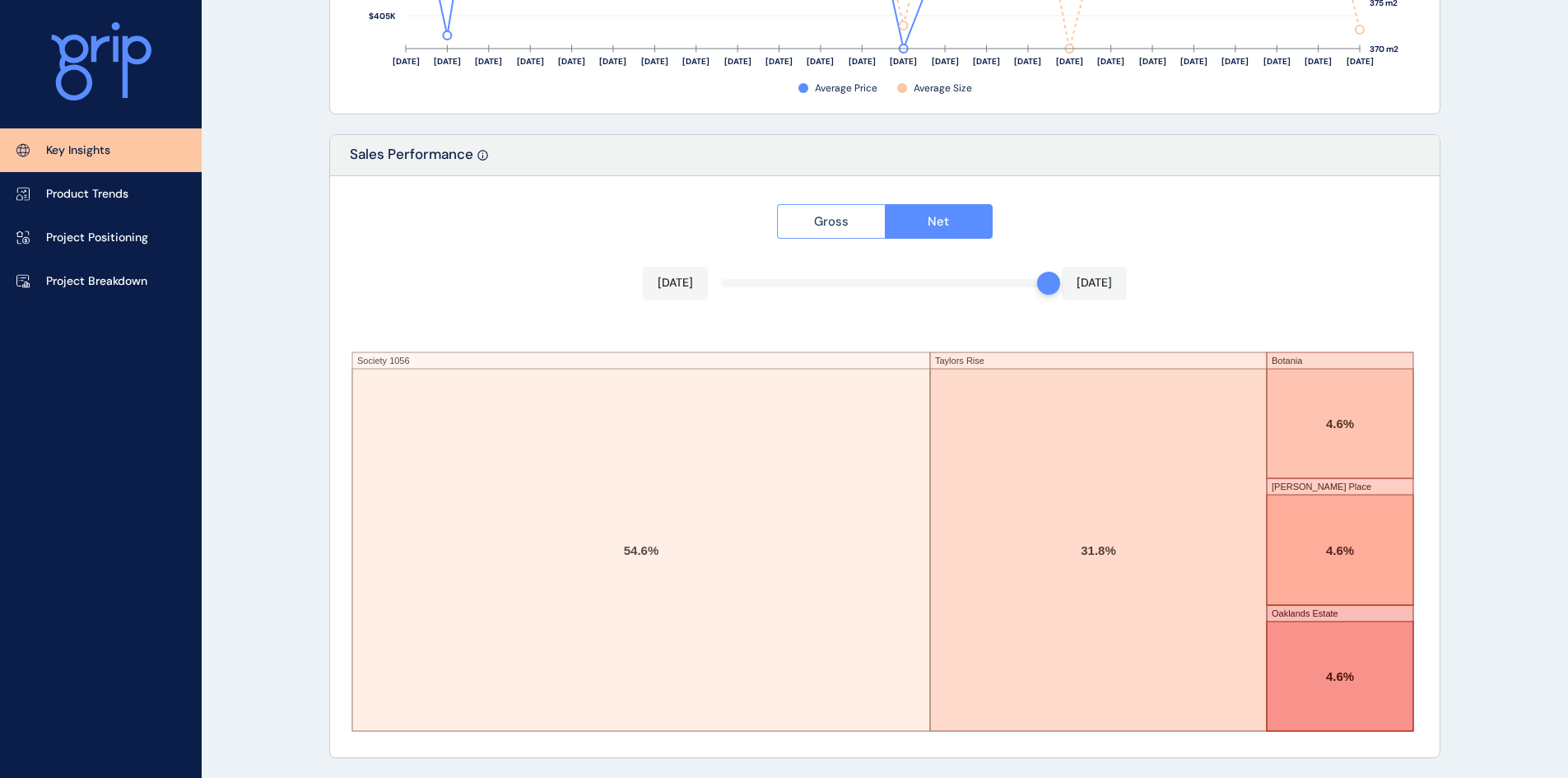
click at [848, 218] on span "Gross" at bounding box center [831, 221] width 35 height 16
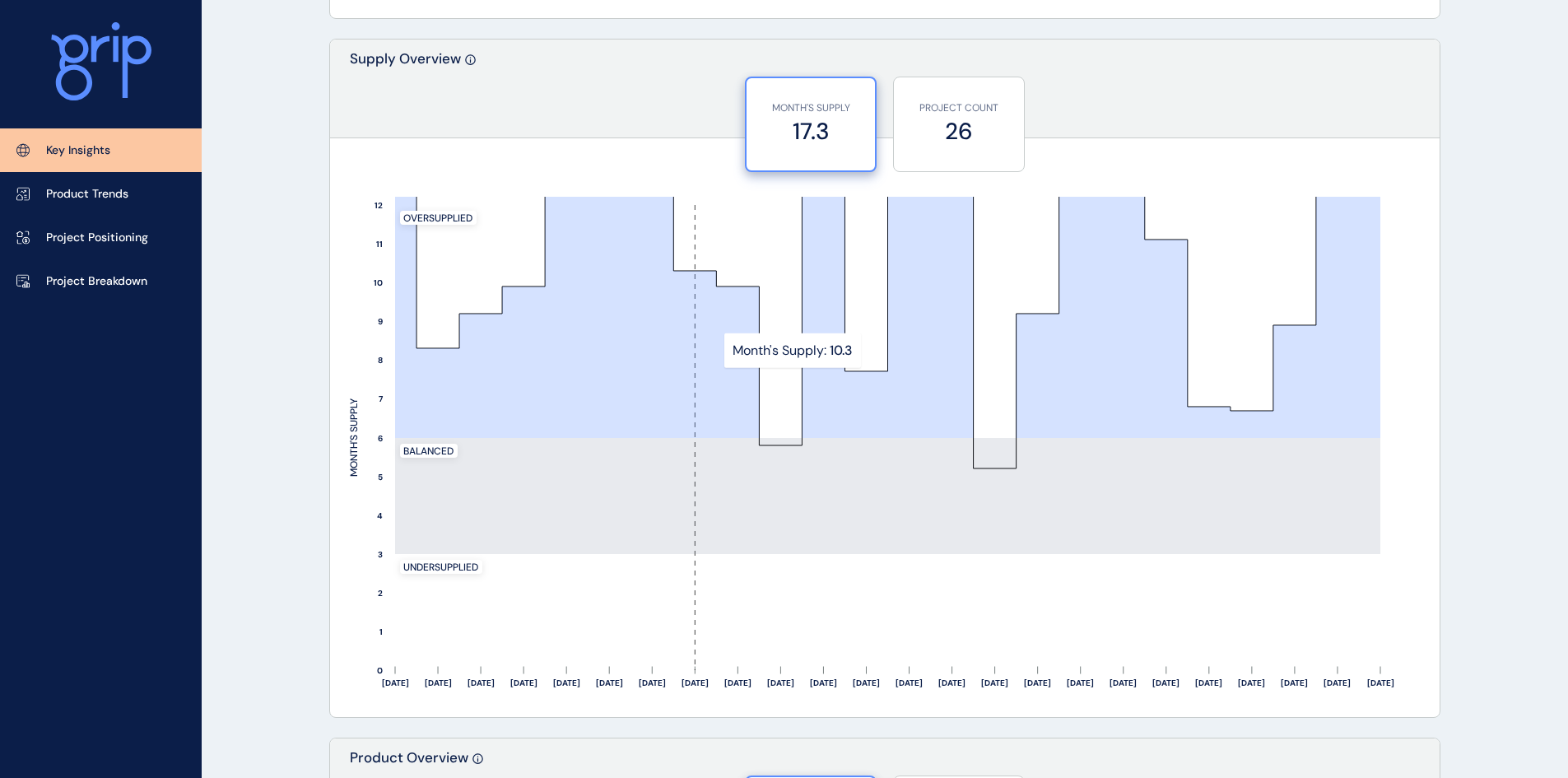
scroll to position [1288, 0]
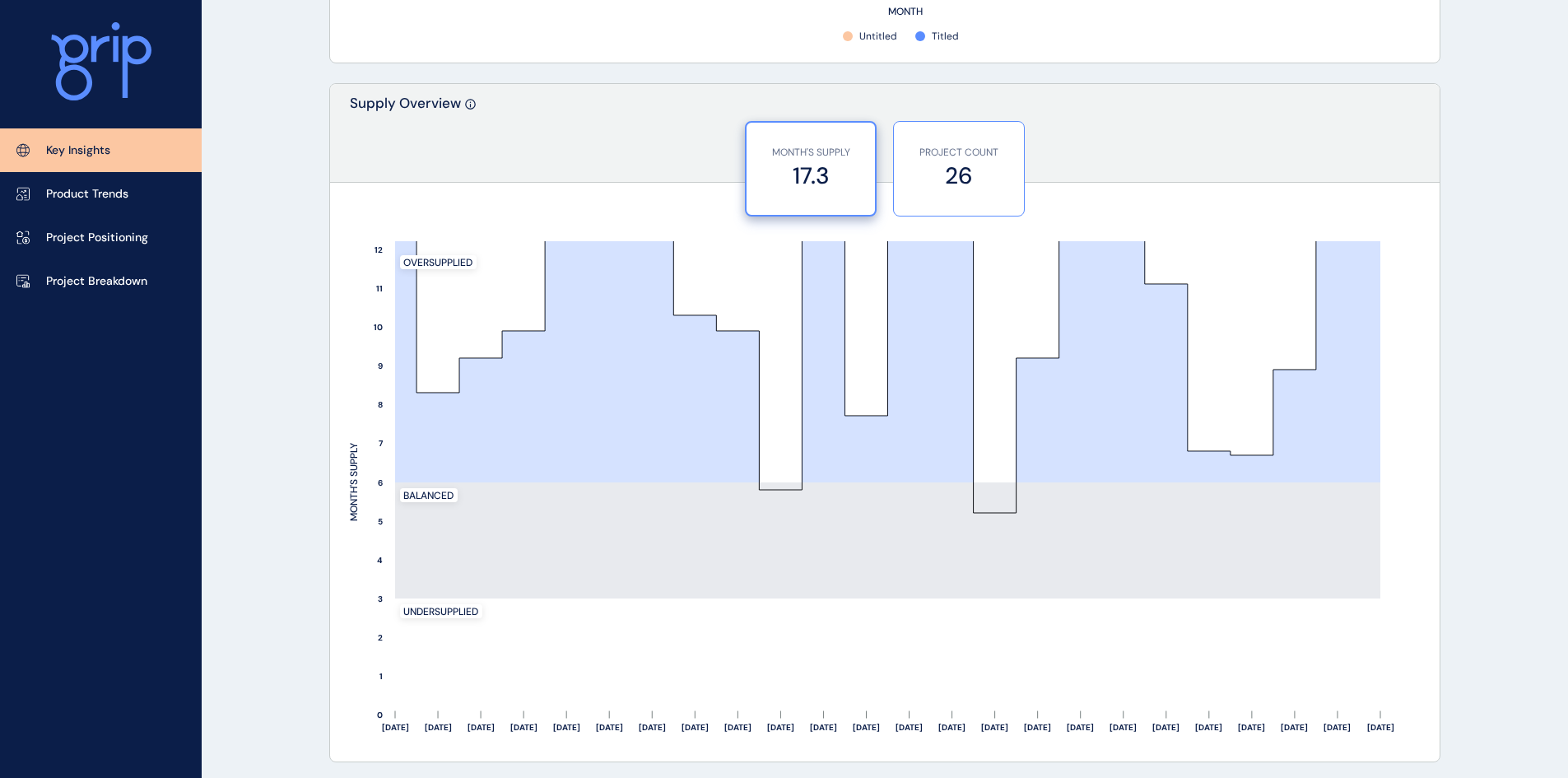
click at [930, 169] on label "26" at bounding box center [958, 175] width 113 height 32
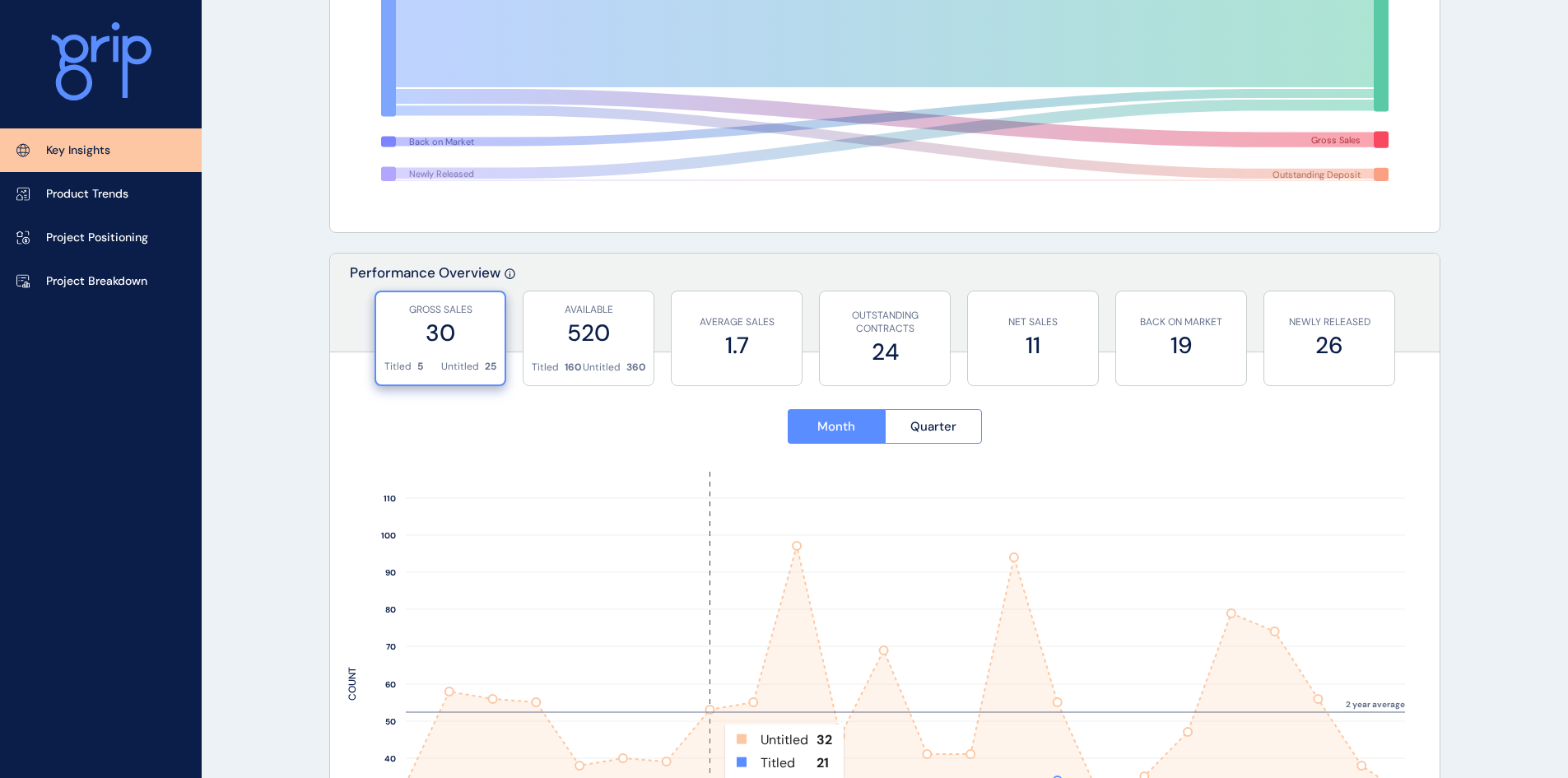
scroll to position [336, 0]
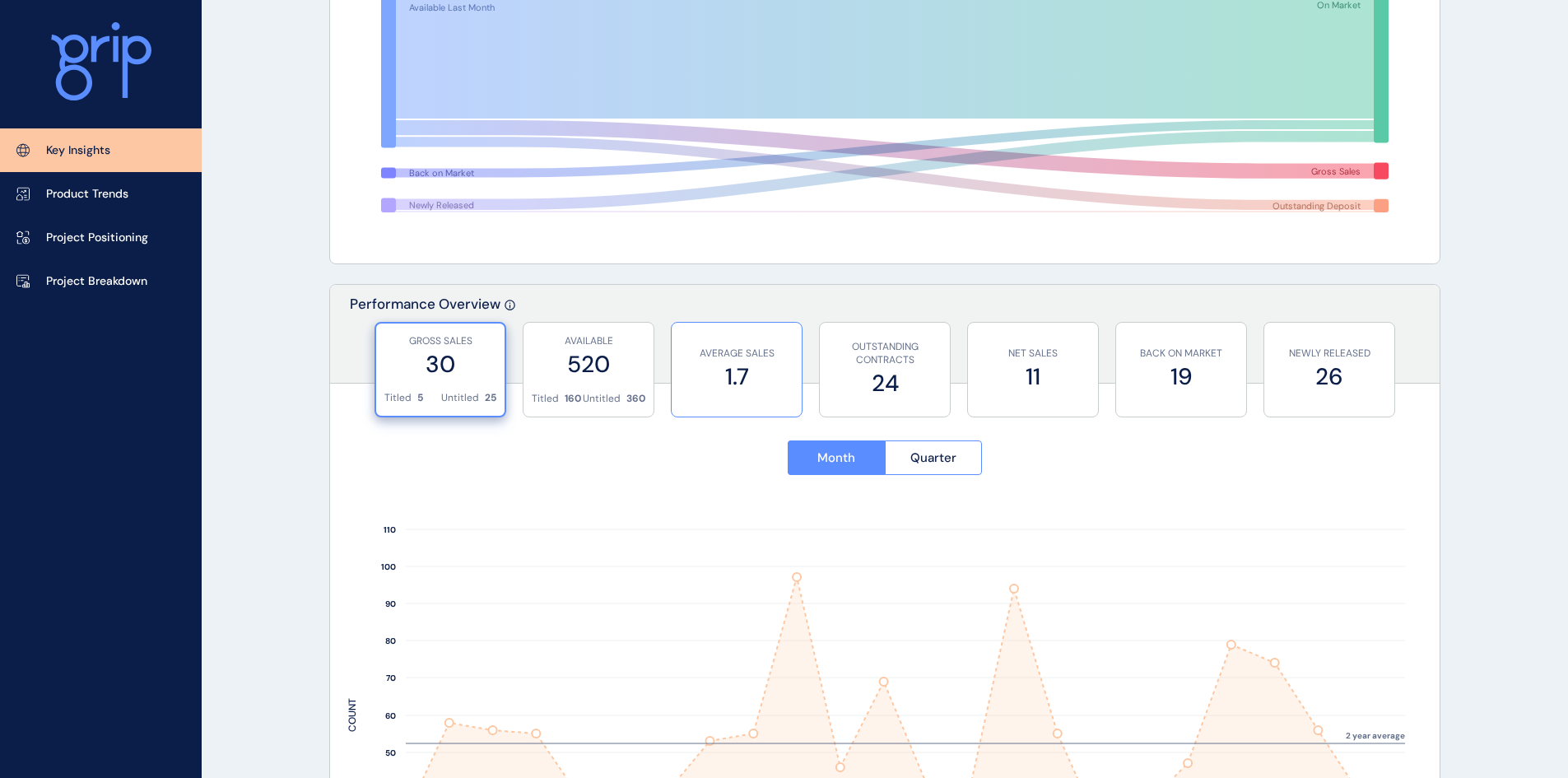
click at [758, 367] on label "1.7" at bounding box center [736, 375] width 113 height 32
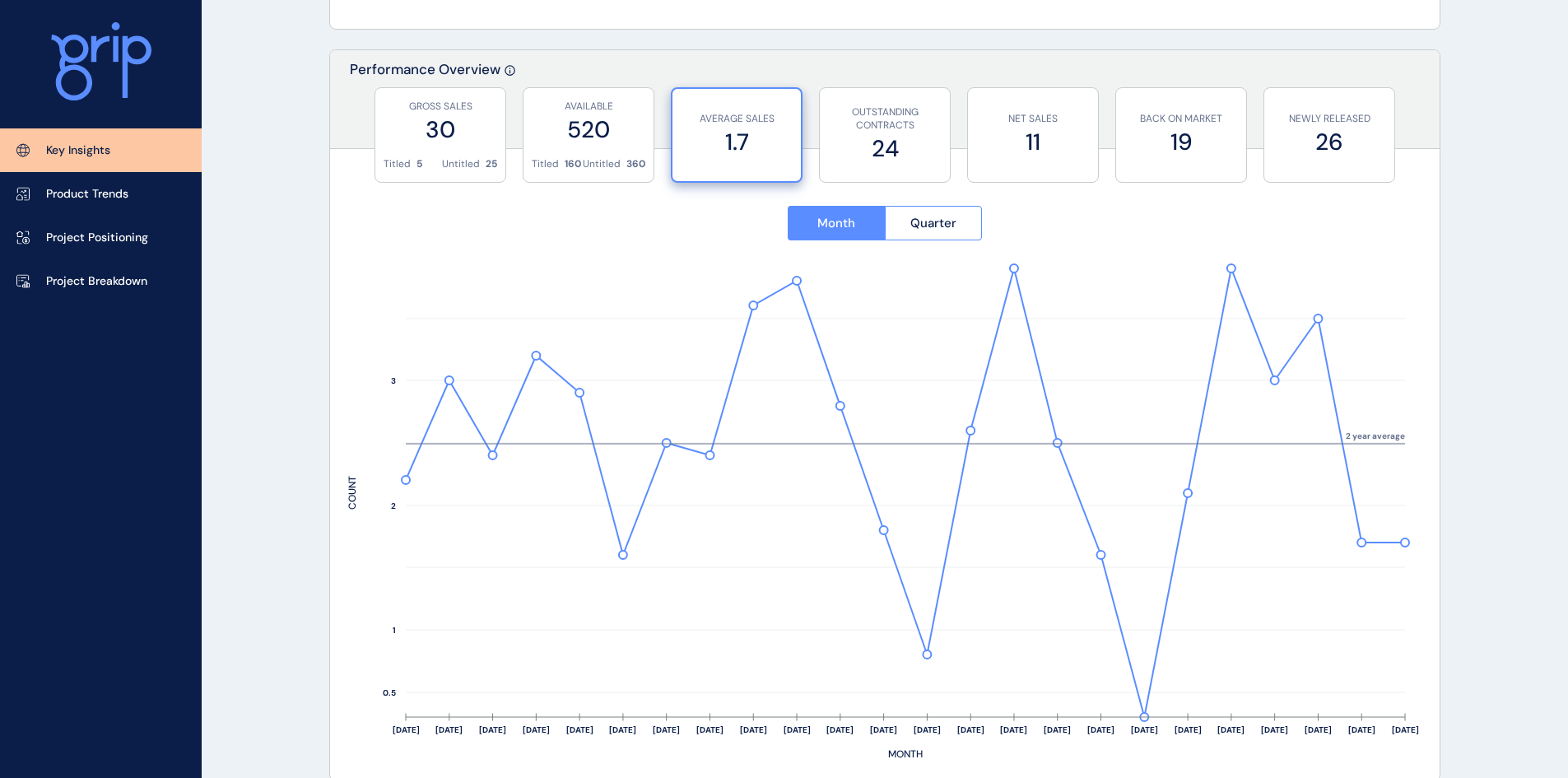
scroll to position [583, 0]
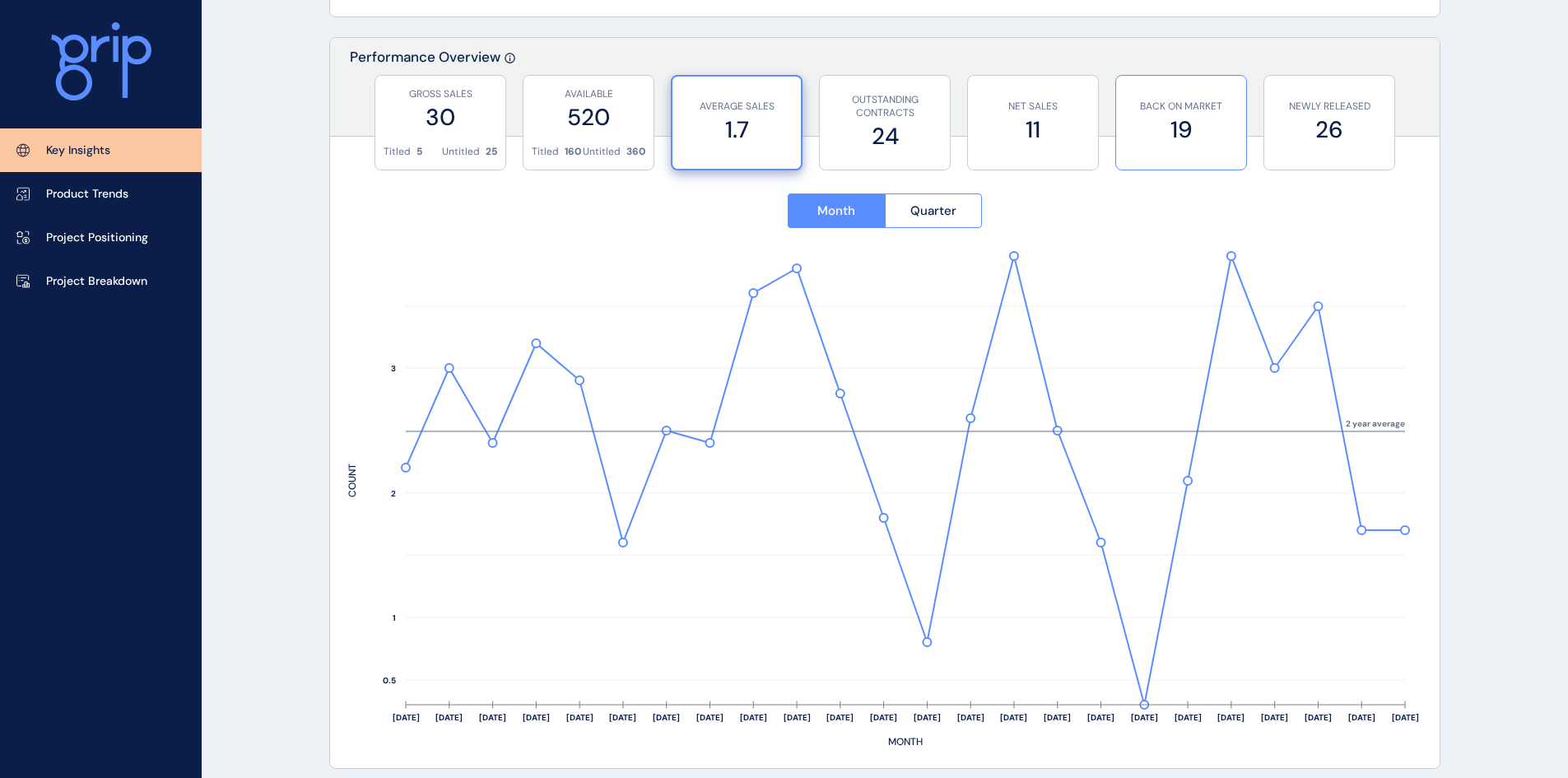
click at [1205, 140] on label "19" at bounding box center [1181, 129] width 113 height 32
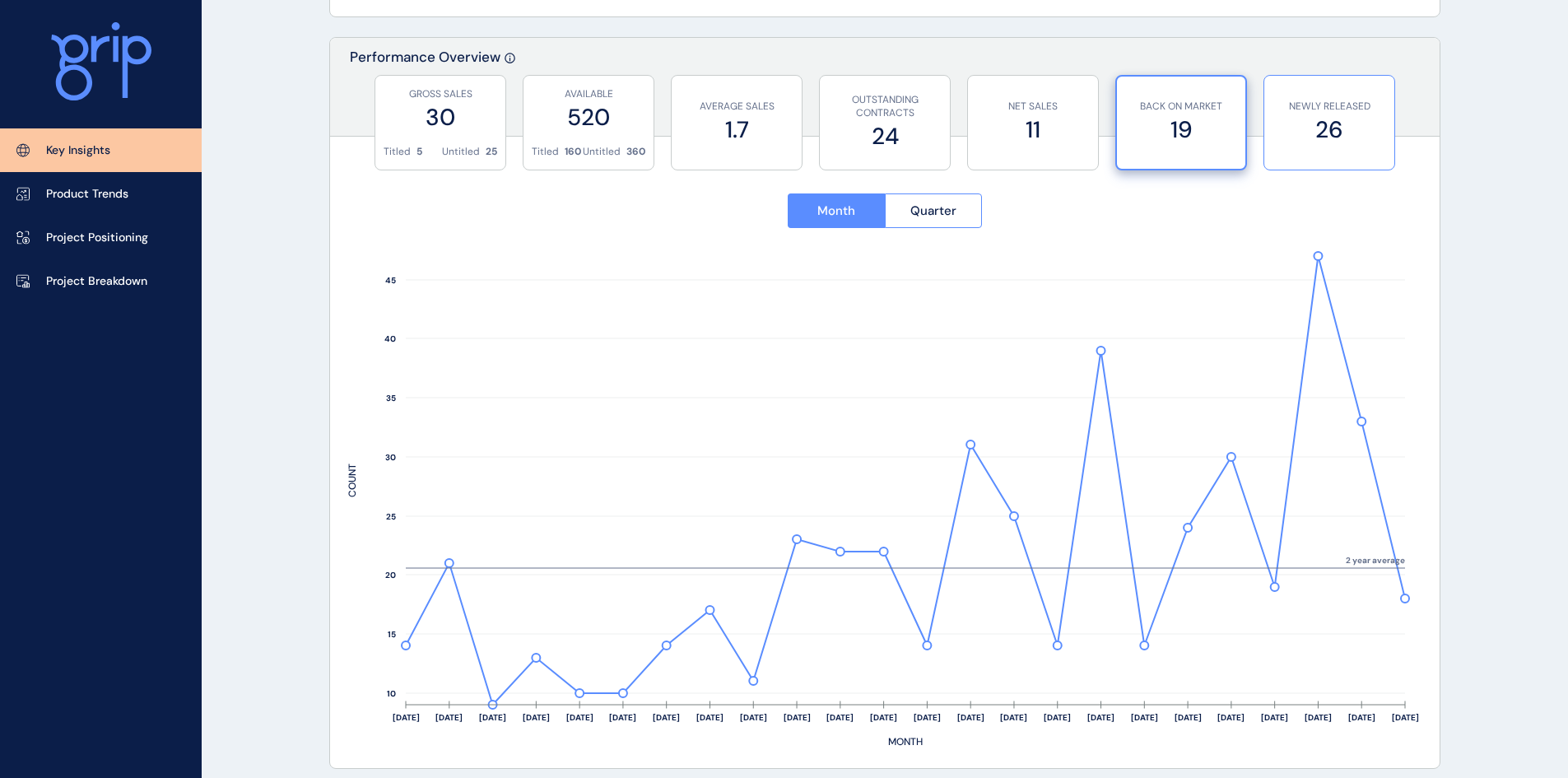
click at [1362, 138] on label "26" at bounding box center [1329, 129] width 113 height 32
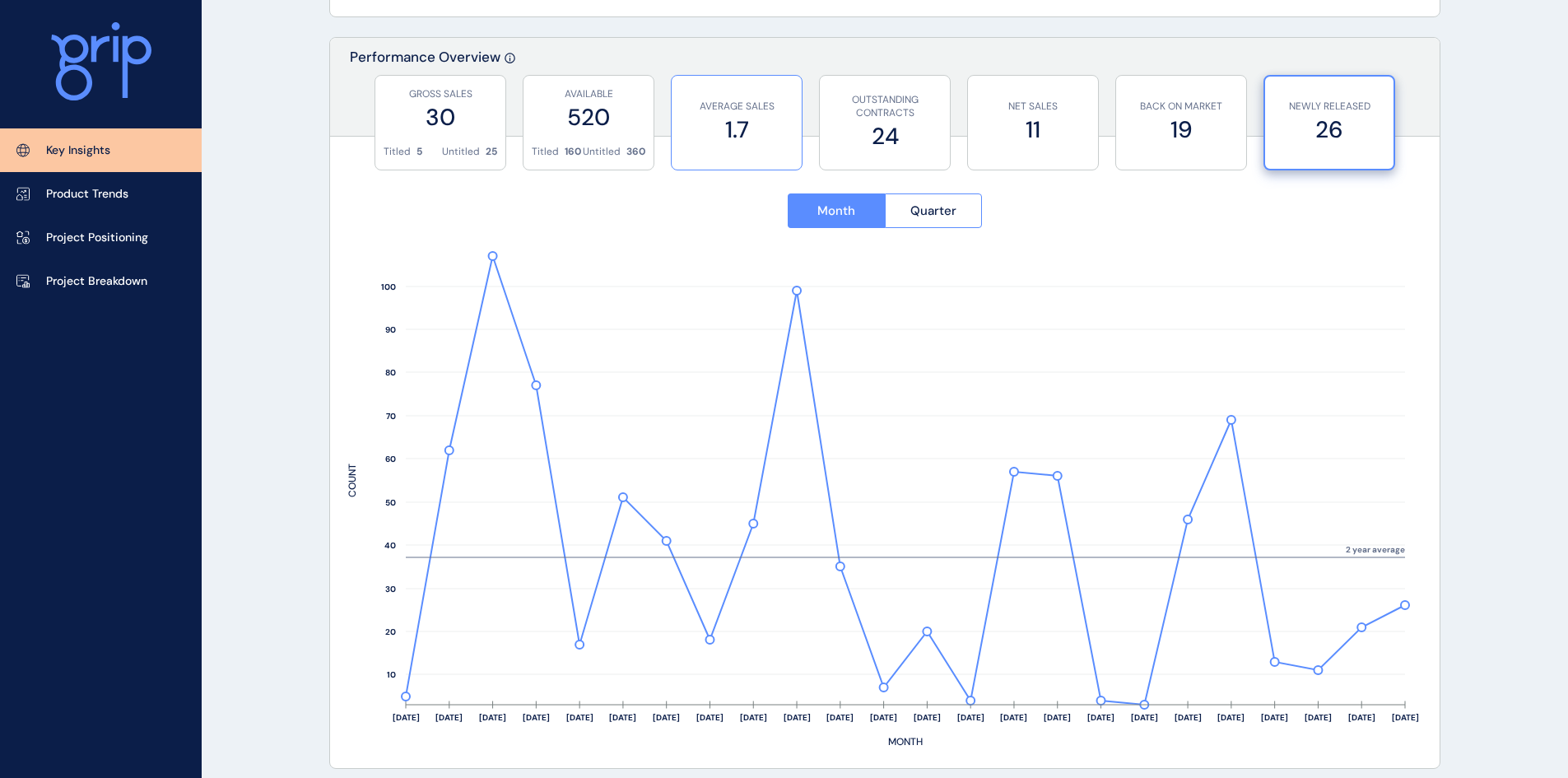
click at [750, 135] on label "1.7" at bounding box center [736, 129] width 113 height 32
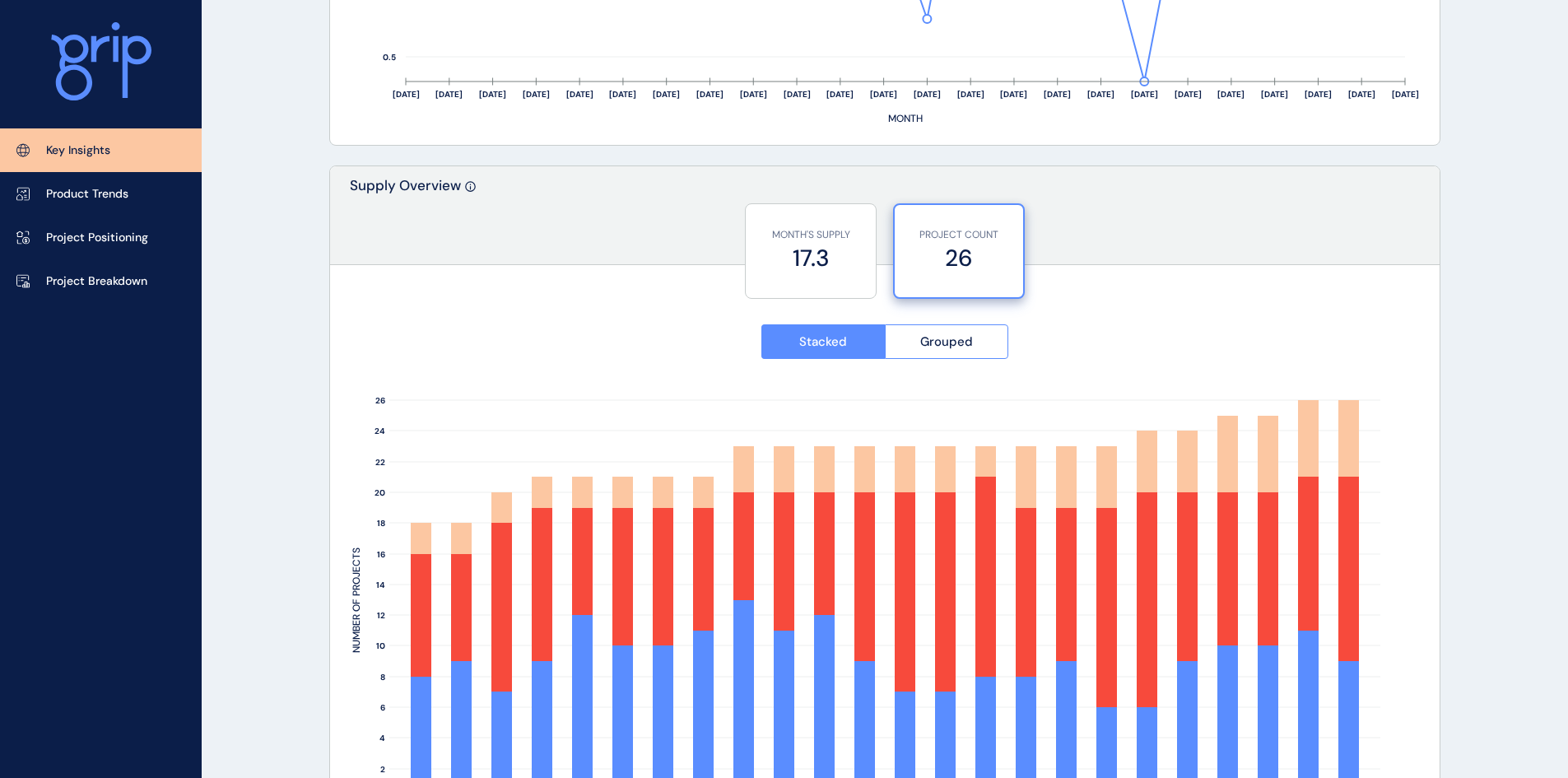
scroll to position [1323, 0]
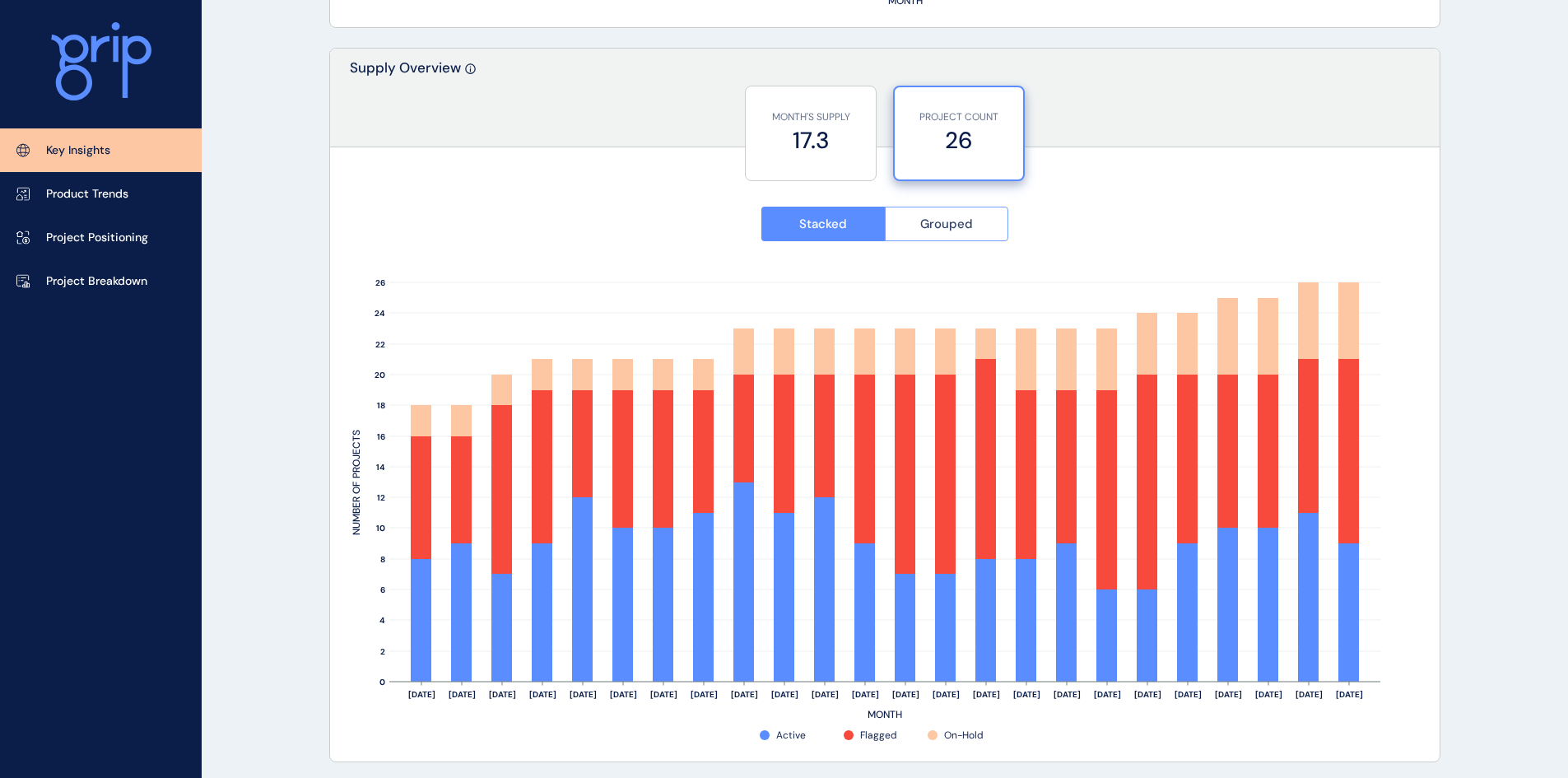
click at [936, 223] on span "Grouped" at bounding box center [947, 224] width 52 height 16
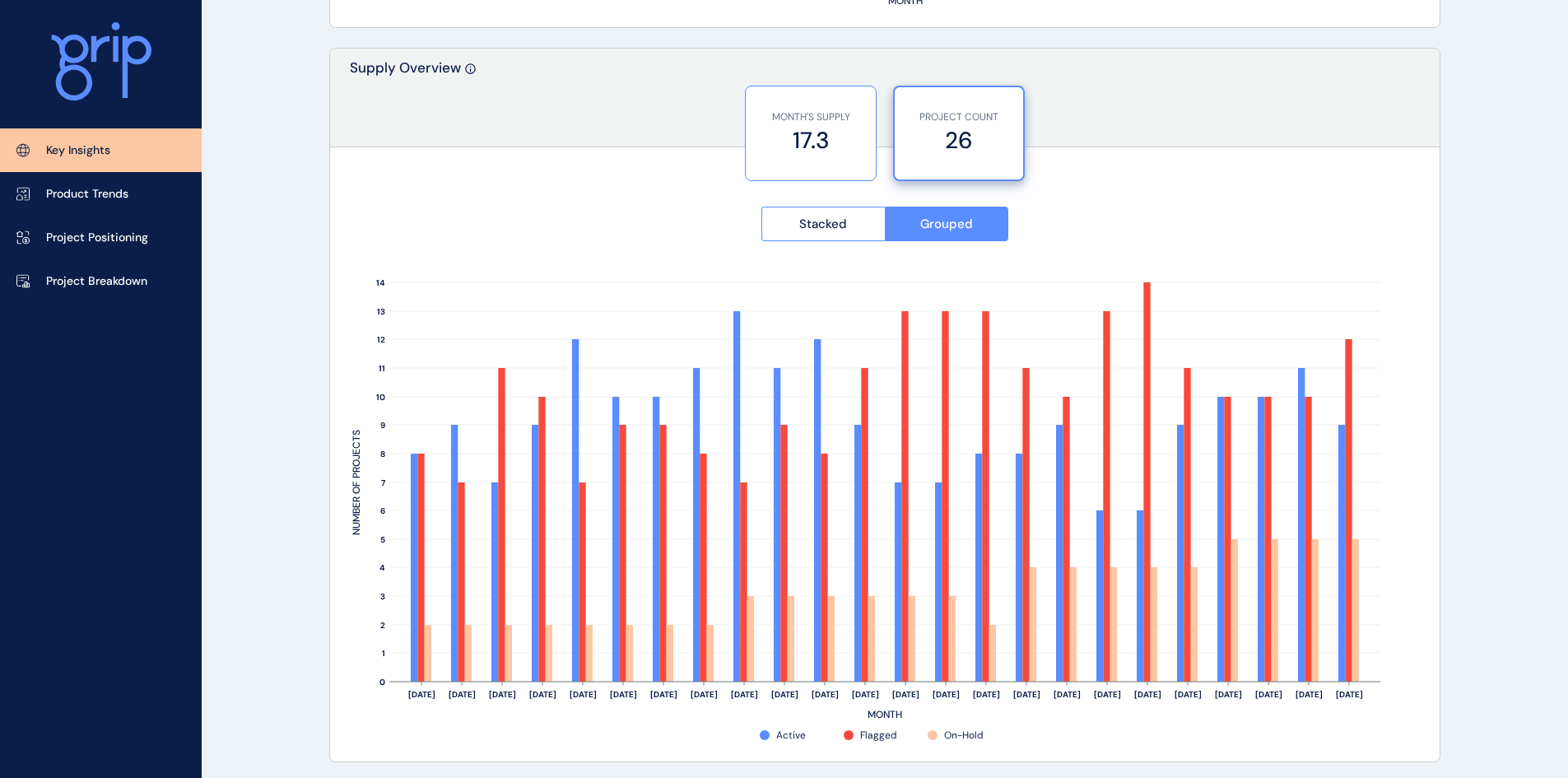
click at [845, 151] on label "17.3" at bounding box center [810, 139] width 113 height 32
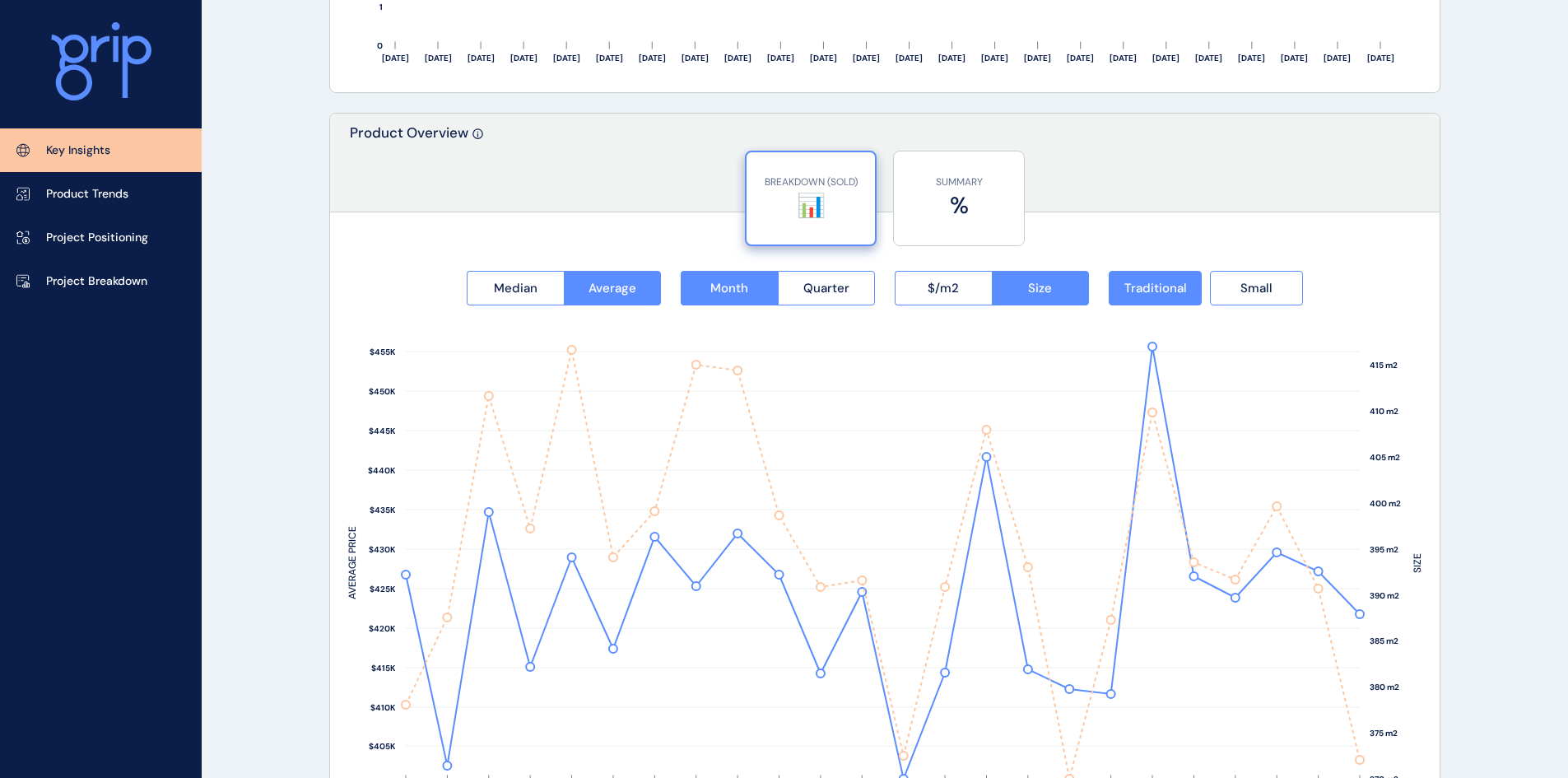
scroll to position [2064, 0]
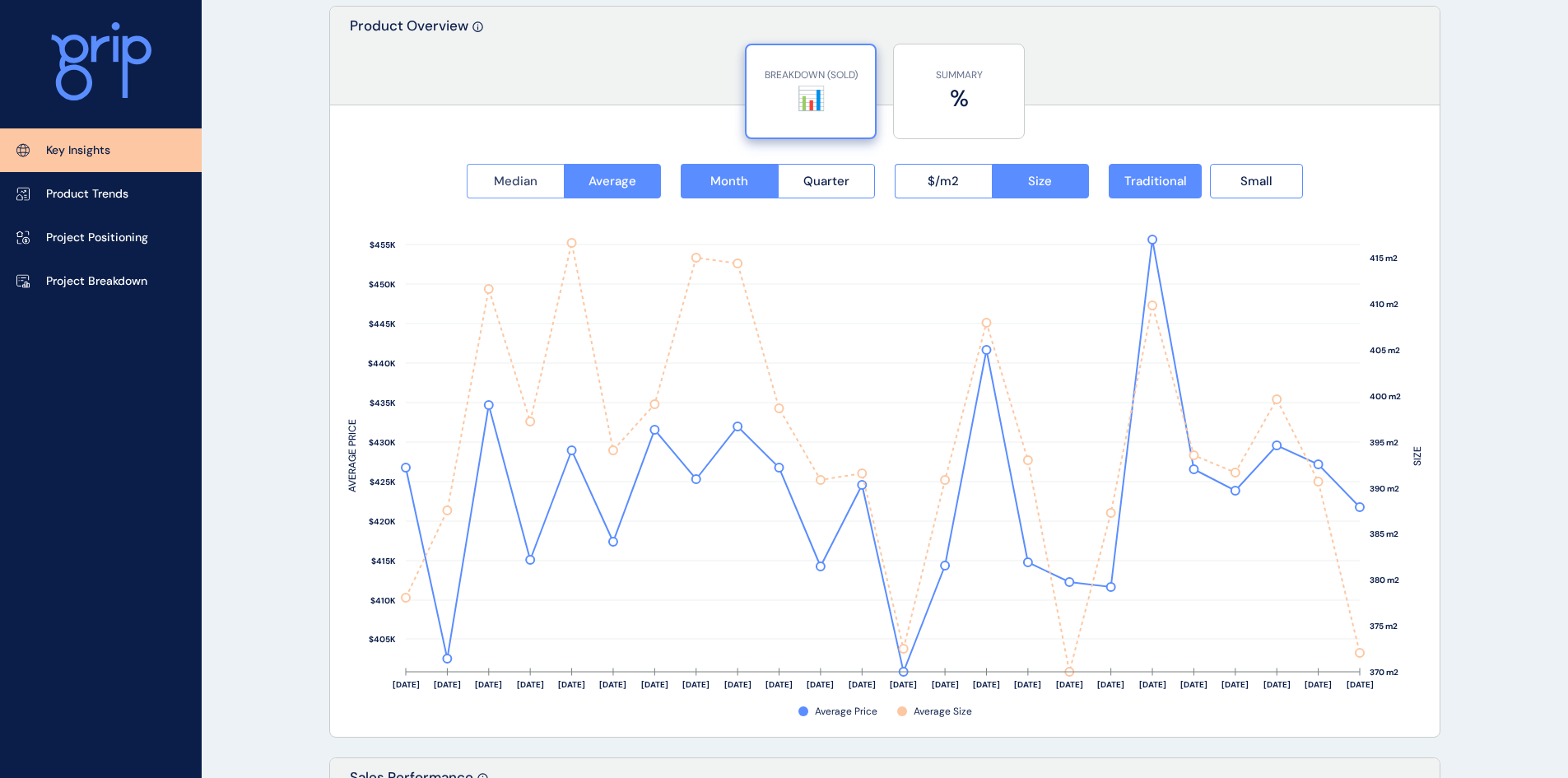
click at [517, 178] on span "Median" at bounding box center [515, 181] width 44 height 16
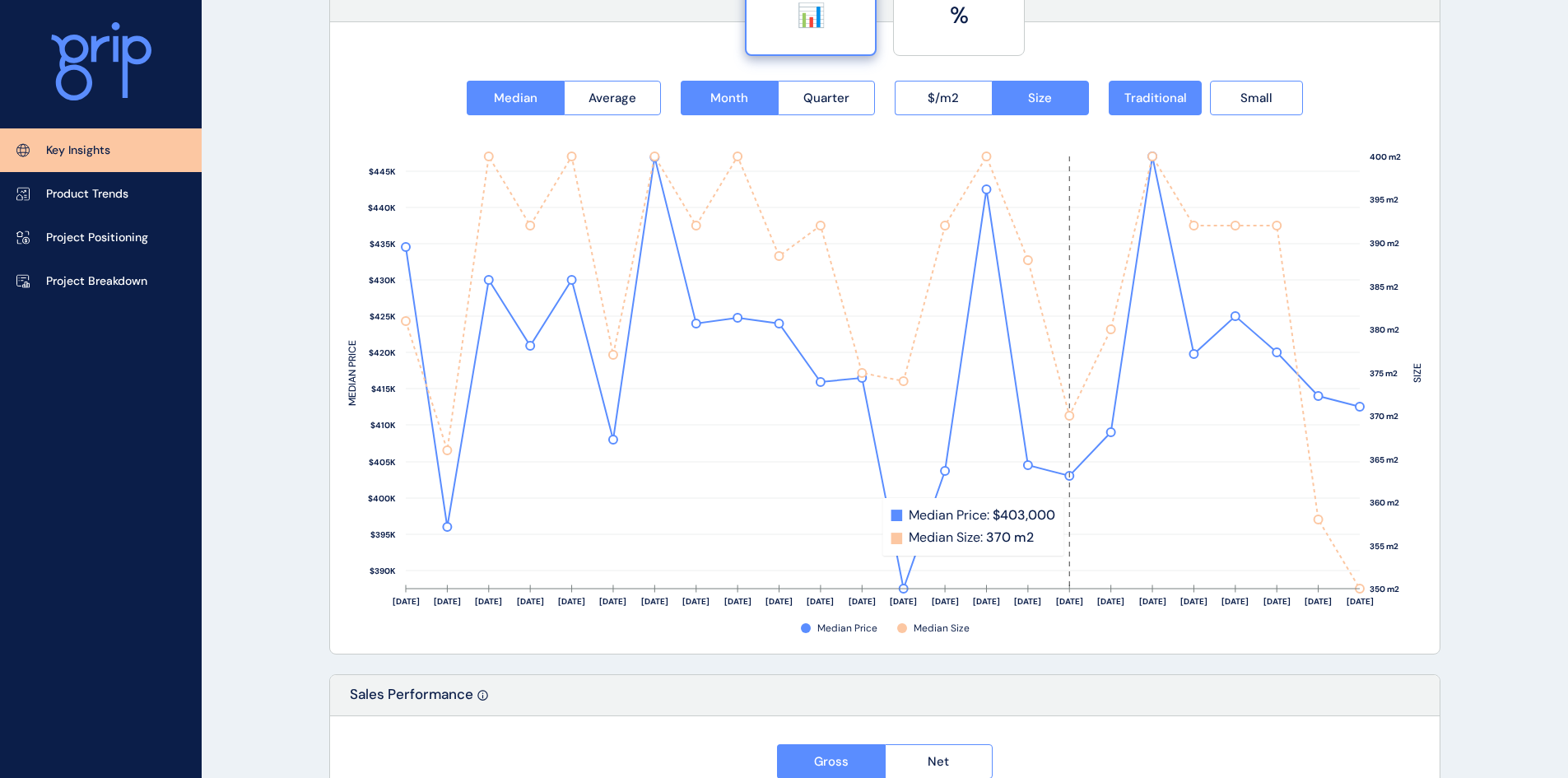
scroll to position [2146, 0]
click at [630, 98] on span "Average" at bounding box center [612, 99] width 47 height 16
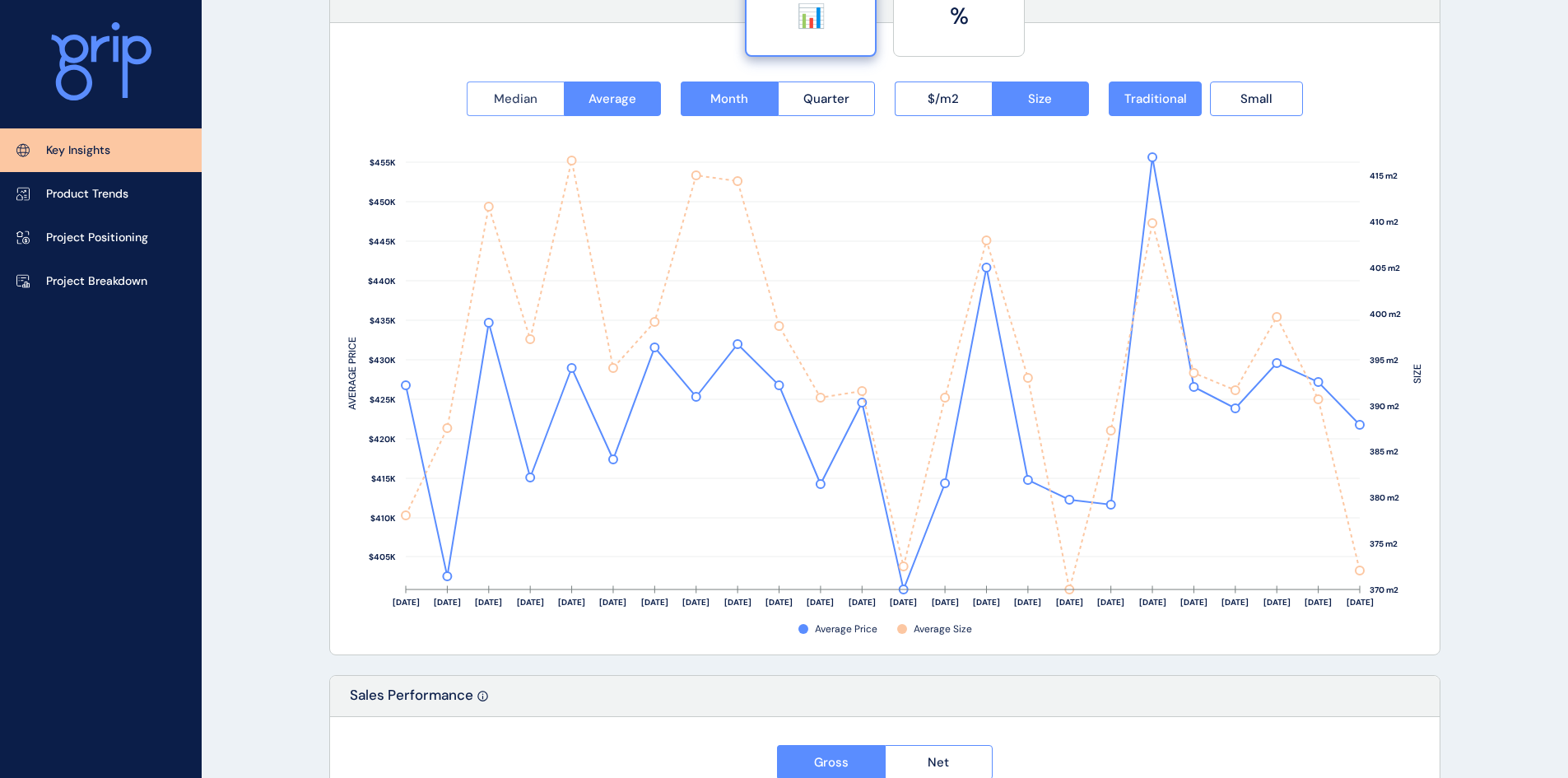
click at [511, 103] on span "Median" at bounding box center [515, 99] width 44 height 16
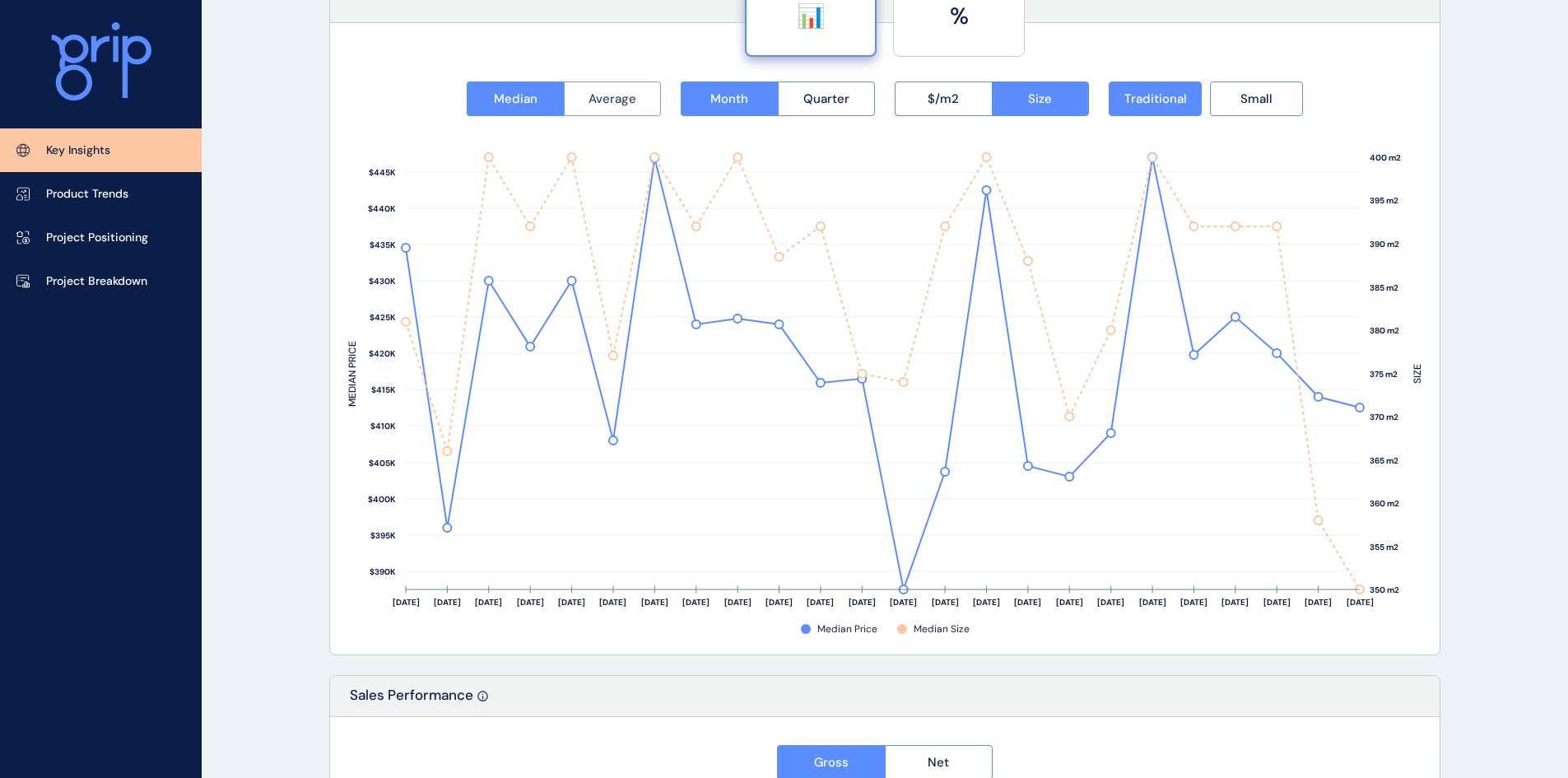
click at [626, 93] on span "Average" at bounding box center [612, 99] width 47 height 16
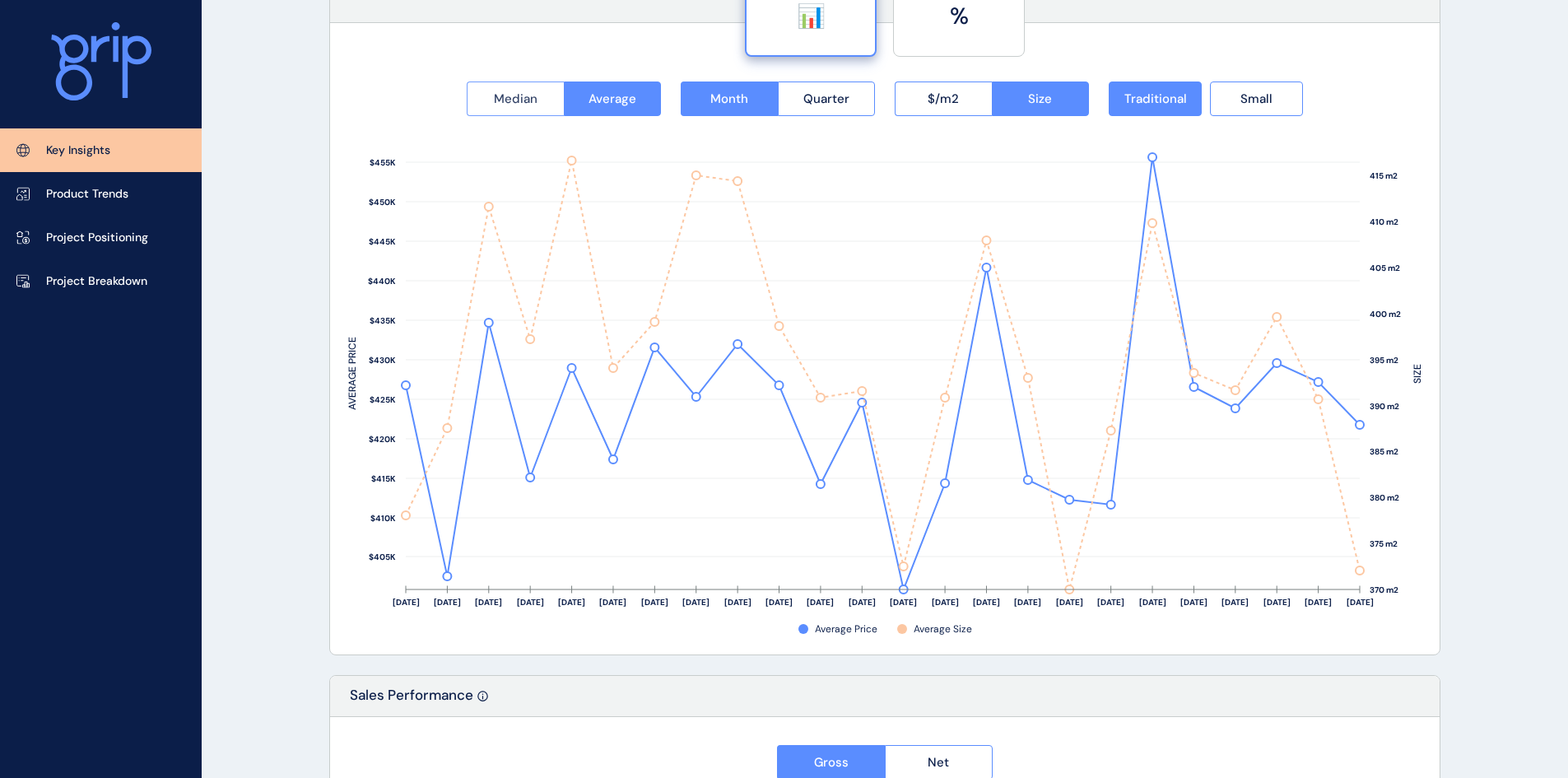
click at [512, 96] on span "Median" at bounding box center [515, 99] width 44 height 16
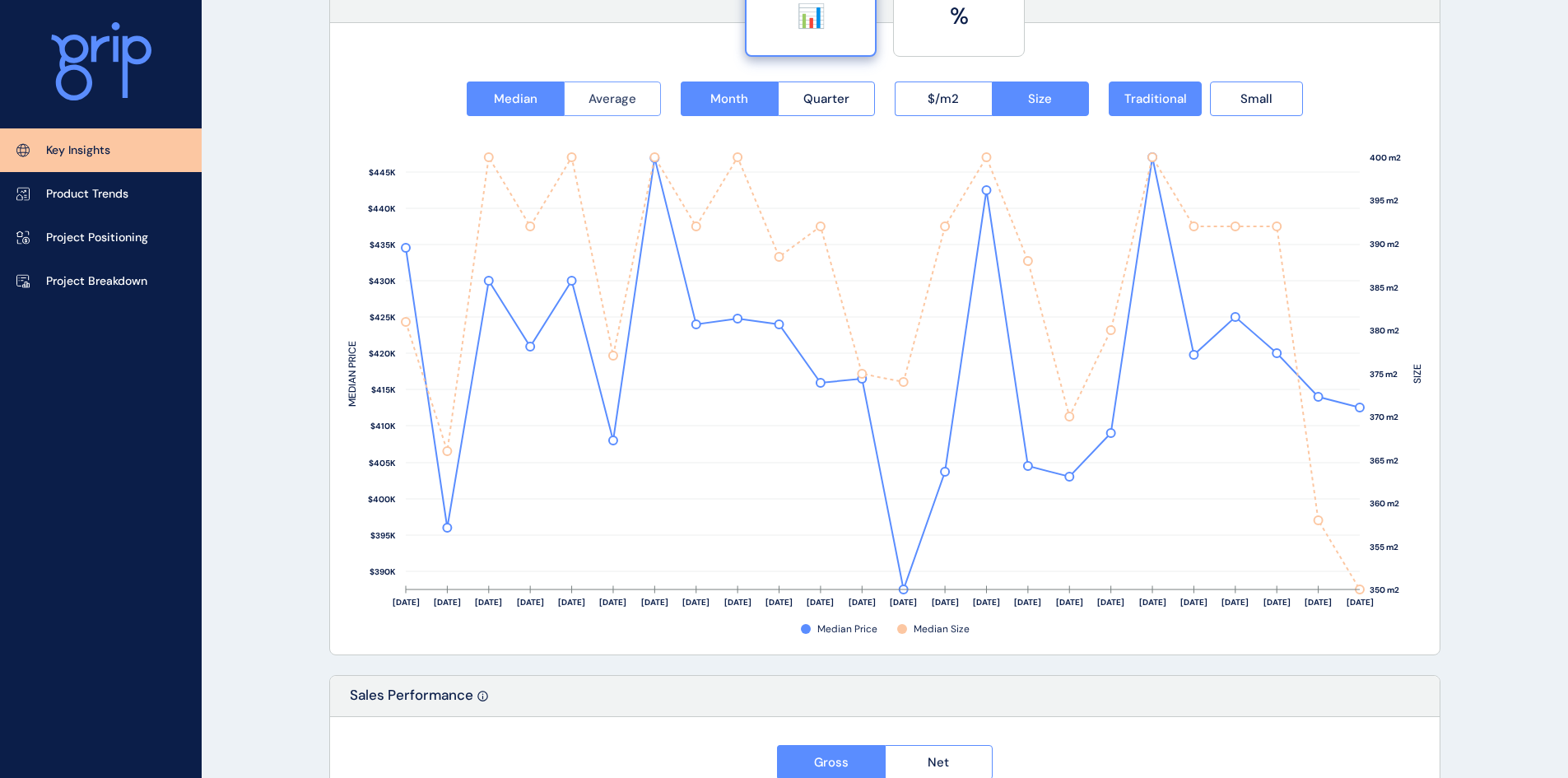
click at [606, 91] on span "Average" at bounding box center [612, 99] width 47 height 16
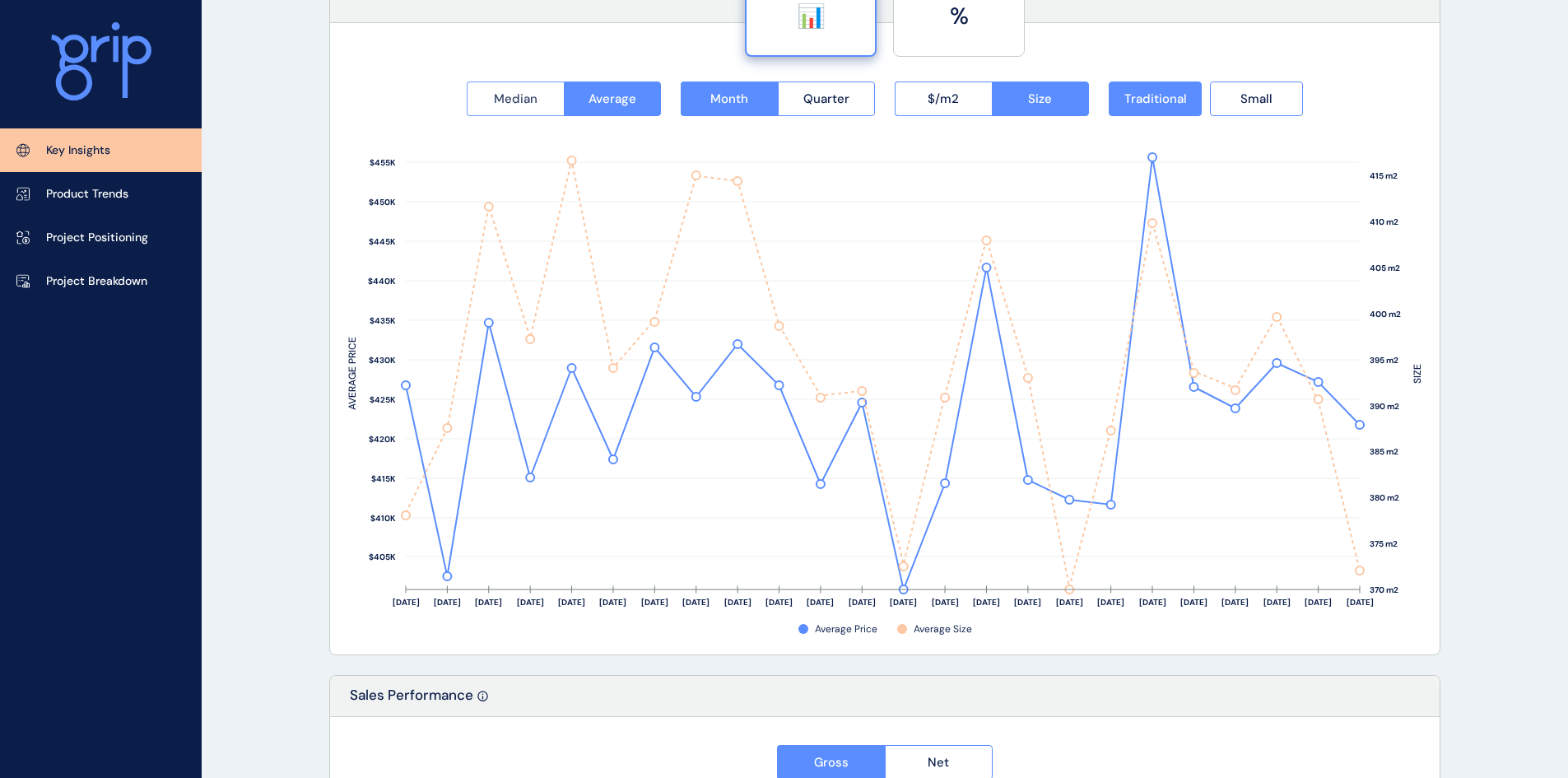
click at [531, 91] on span "Median" at bounding box center [515, 99] width 44 height 16
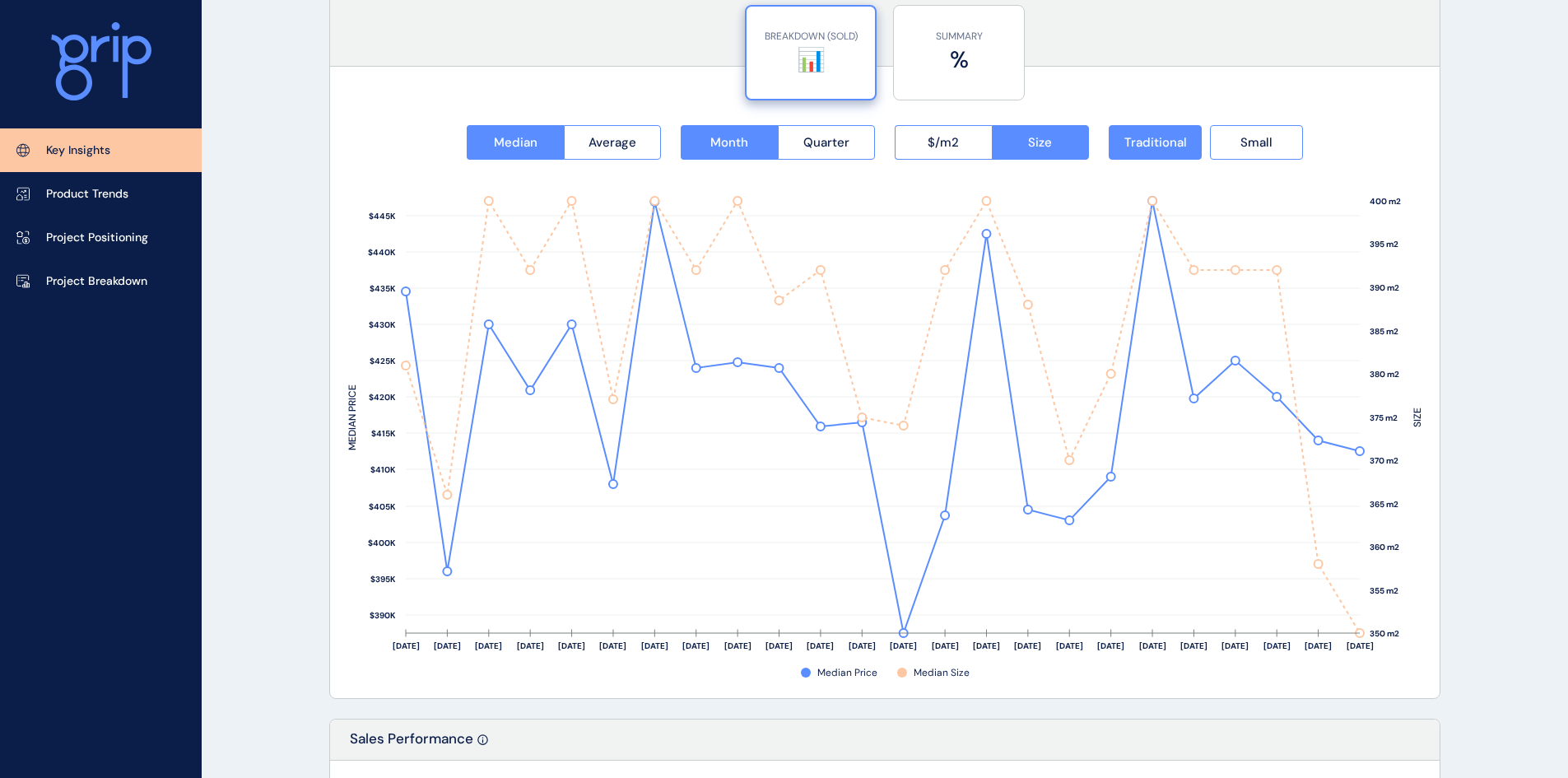
scroll to position [2064, 0]
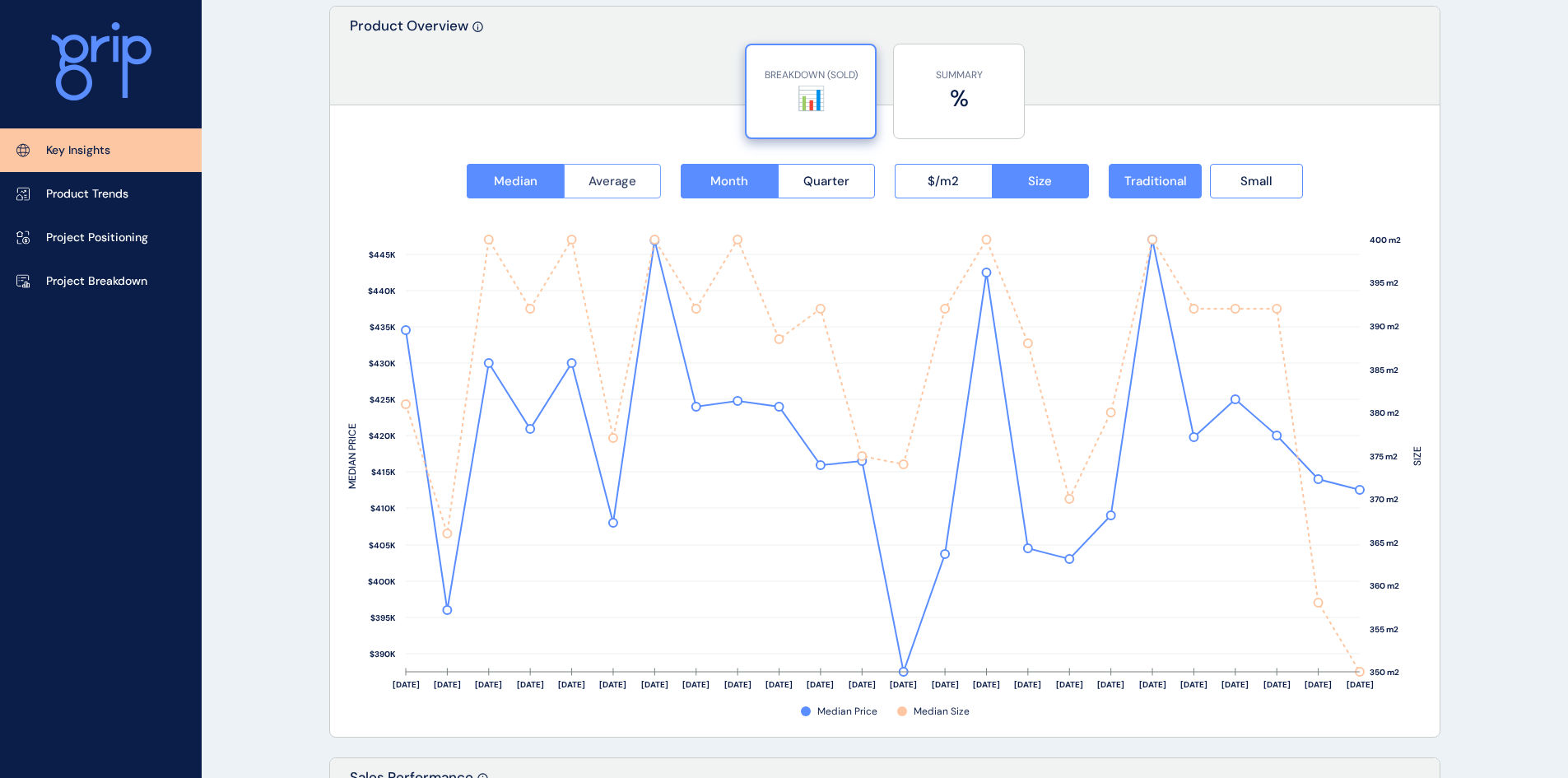
click at [621, 171] on button "Average" at bounding box center [613, 181] width 98 height 35
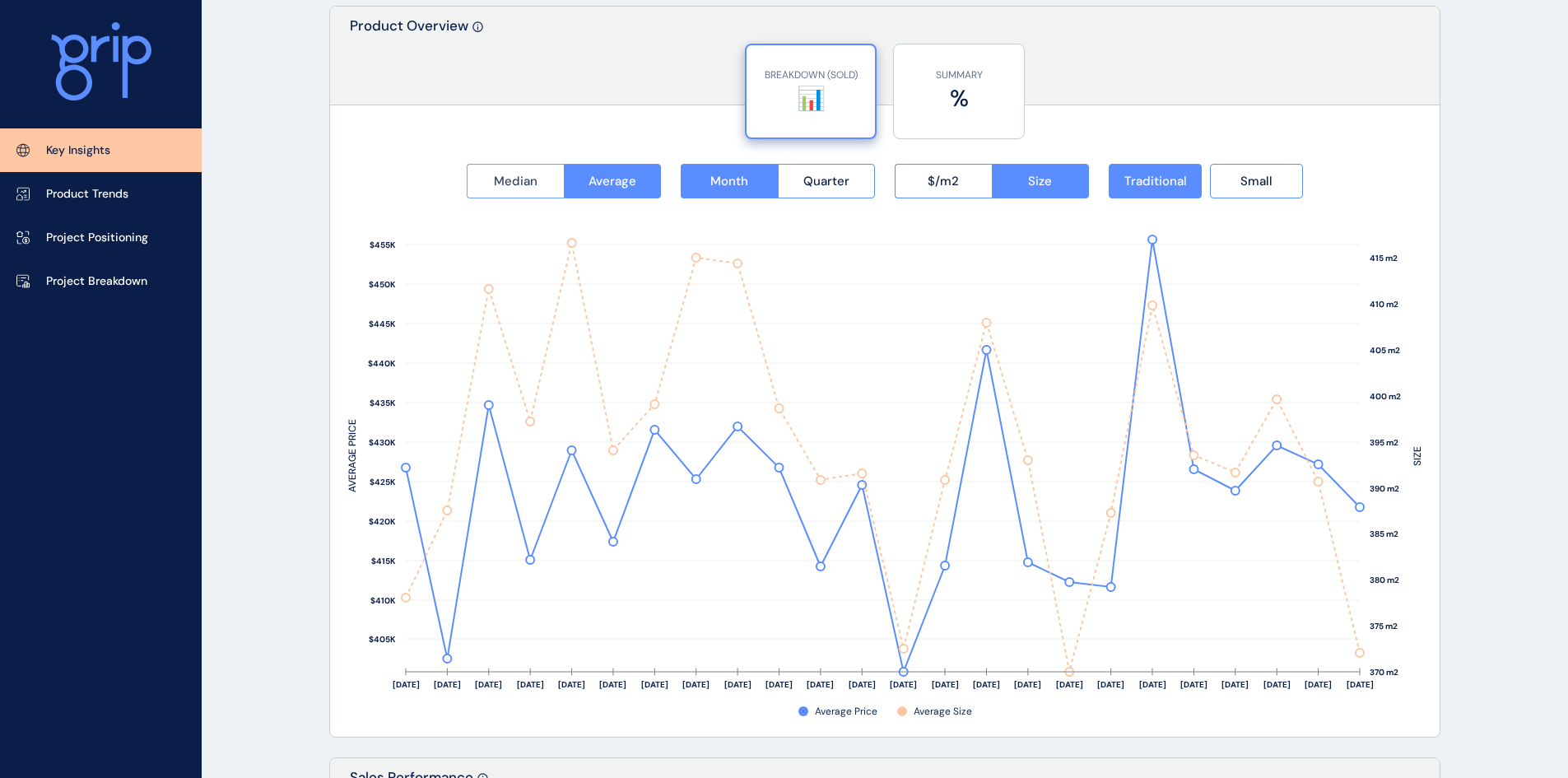
click at [496, 186] on span "Median" at bounding box center [515, 181] width 44 height 16
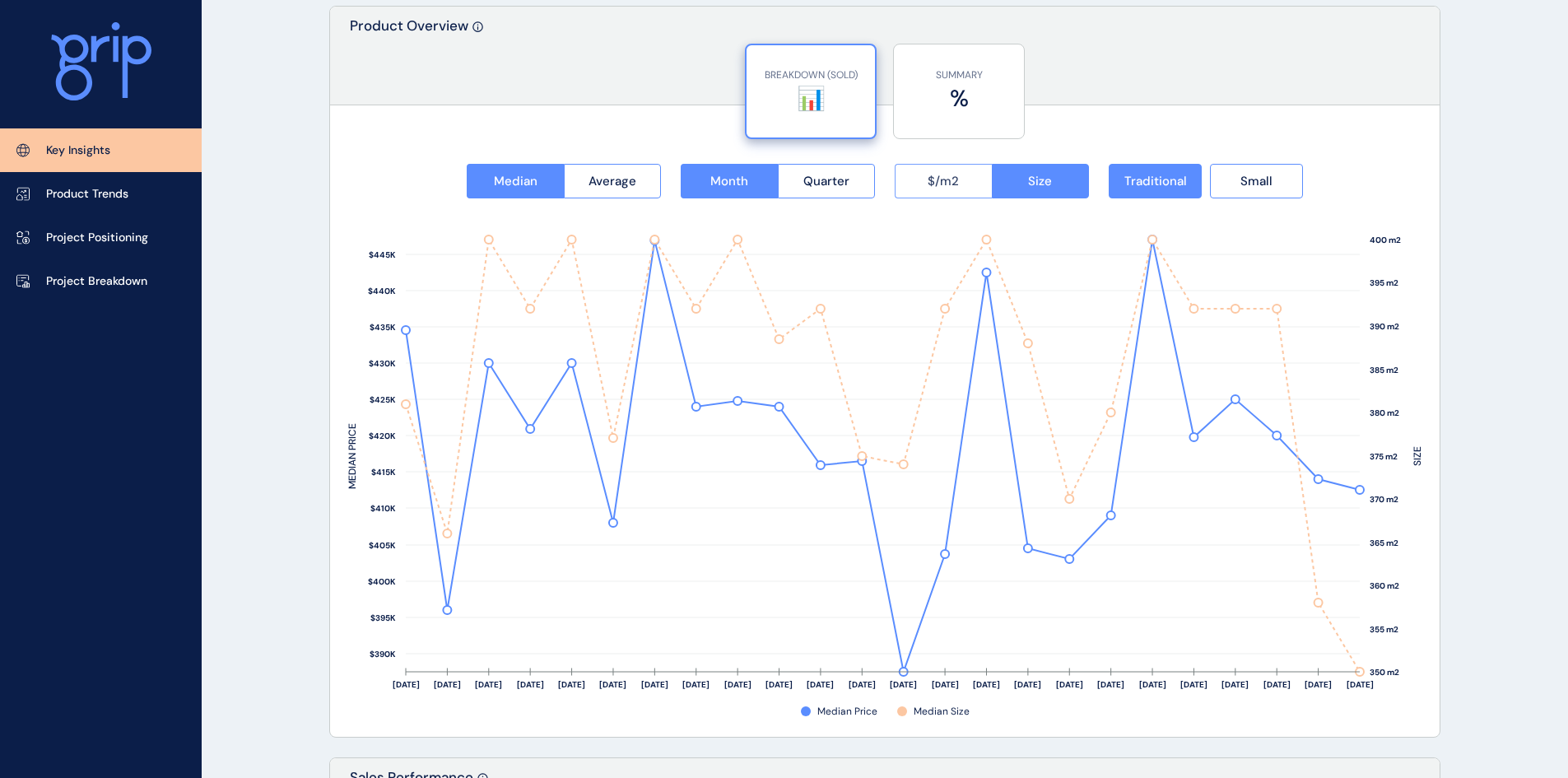
click at [928, 184] on span "$/m2" at bounding box center [943, 181] width 31 height 16
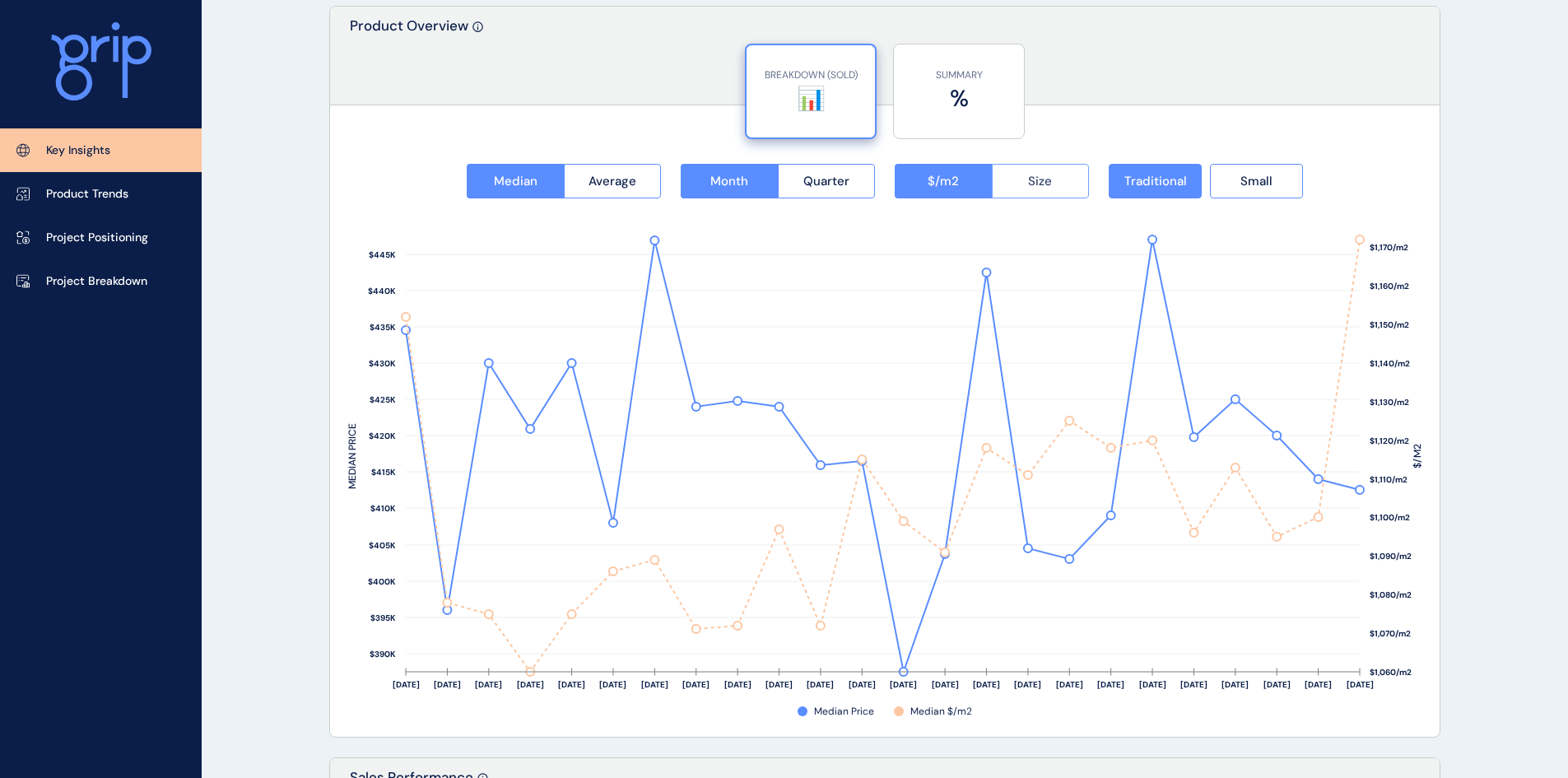
click at [1027, 177] on button "Size" at bounding box center [1040, 181] width 98 height 35
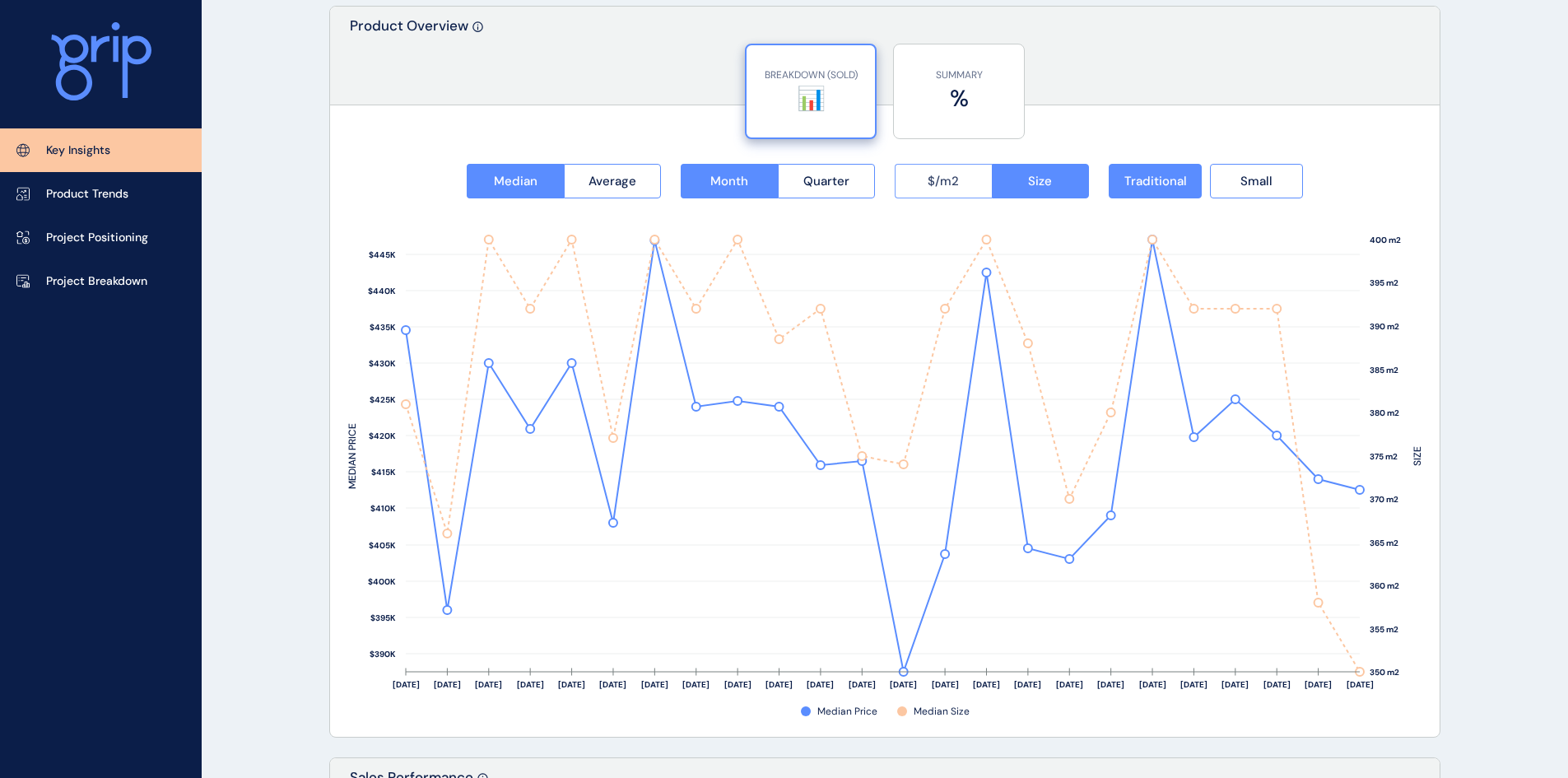
click at [964, 176] on button "$/m2" at bounding box center [943, 181] width 97 height 35
